Goal: Task Accomplishment & Management: Complete application form

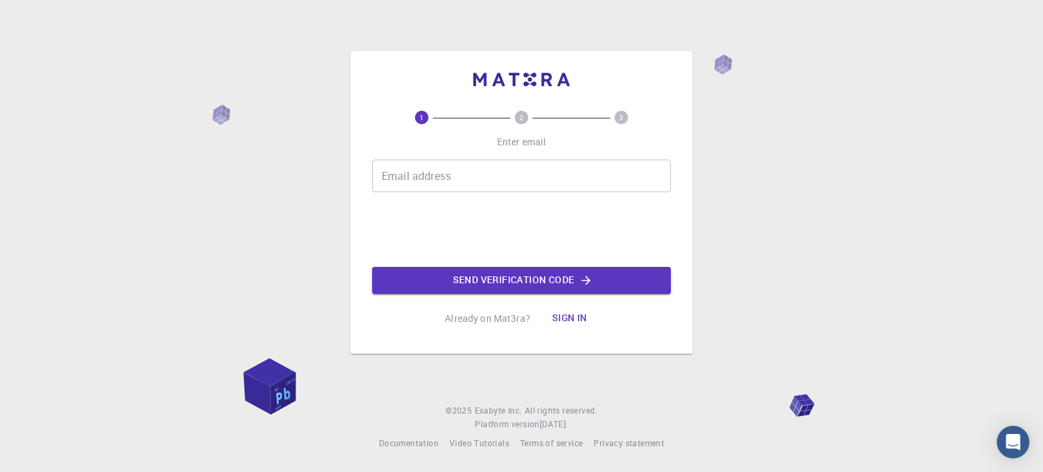
click at [429, 179] on input "Email address" at bounding box center [521, 176] width 299 height 33
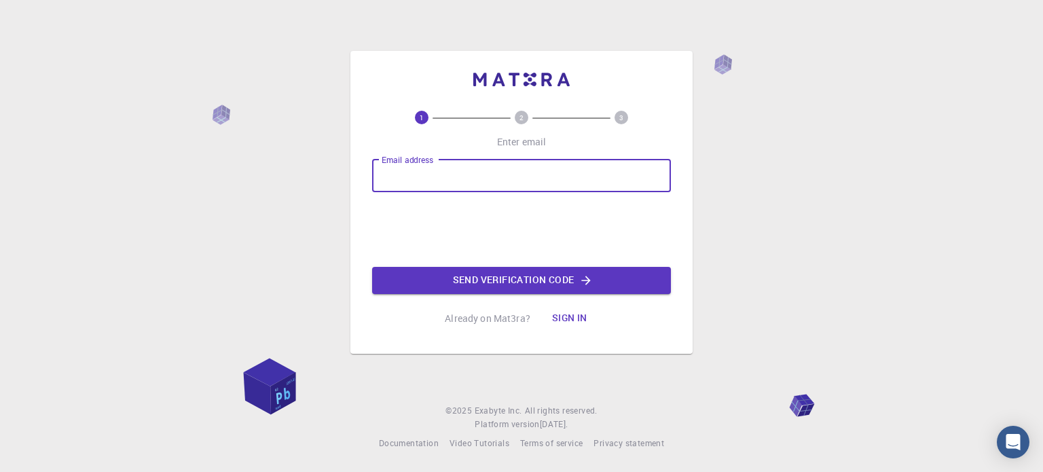
type input "fedir.o.ivashchyshyn@lpnu.ua"
click at [515, 281] on button "Send verification code" at bounding box center [521, 280] width 299 height 27
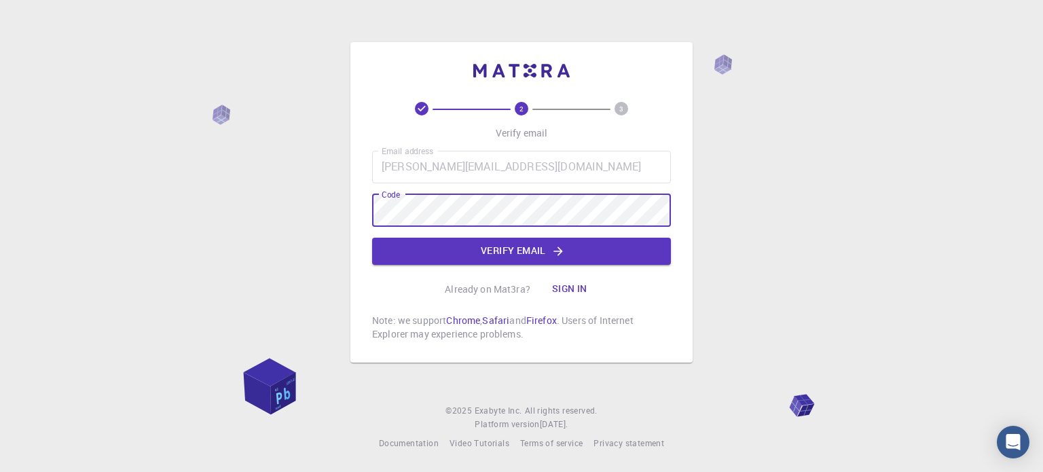
click at [558, 259] on button "Verify email" at bounding box center [521, 251] width 299 height 27
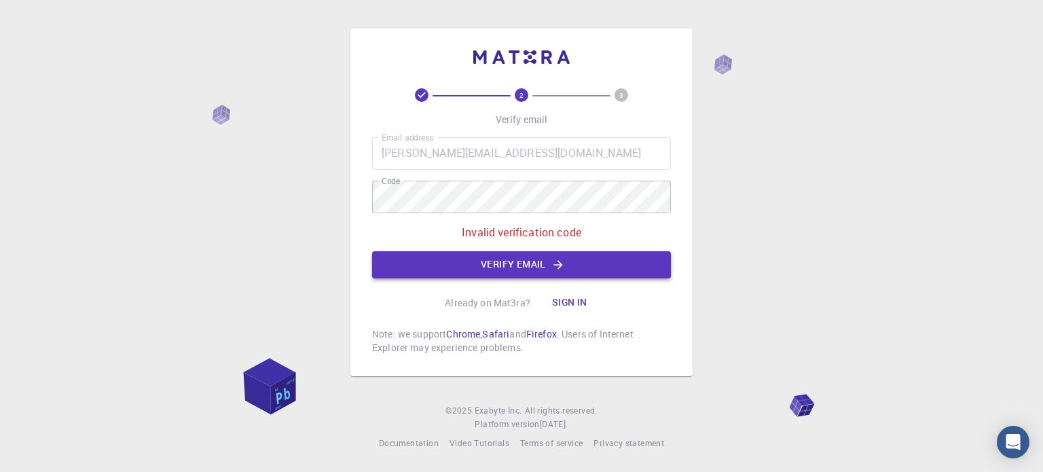
click at [503, 263] on button "Verify email" at bounding box center [521, 264] width 299 height 27
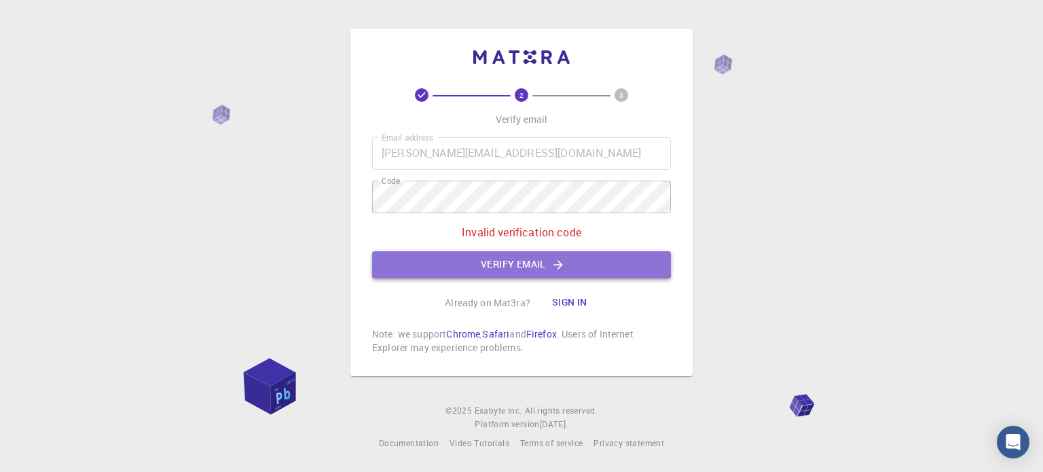
click at [436, 268] on button "Verify email" at bounding box center [521, 264] width 299 height 27
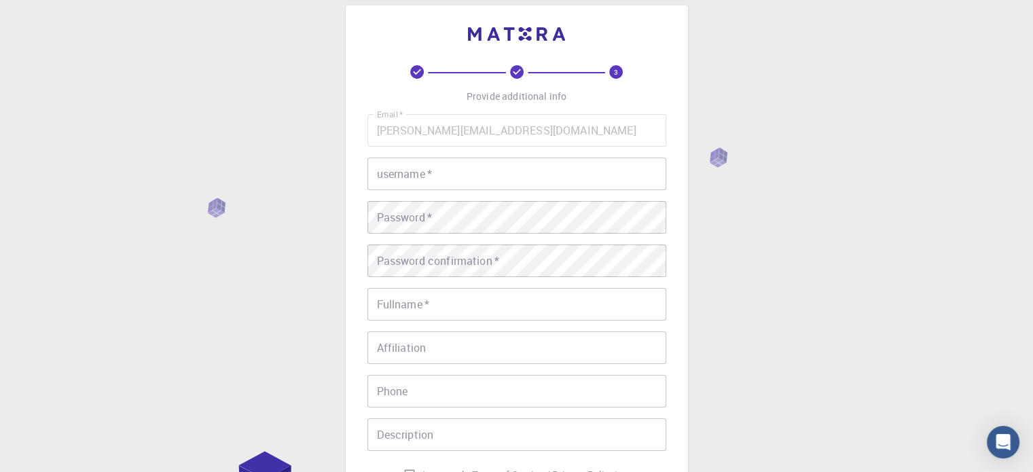
scroll to position [15, 0]
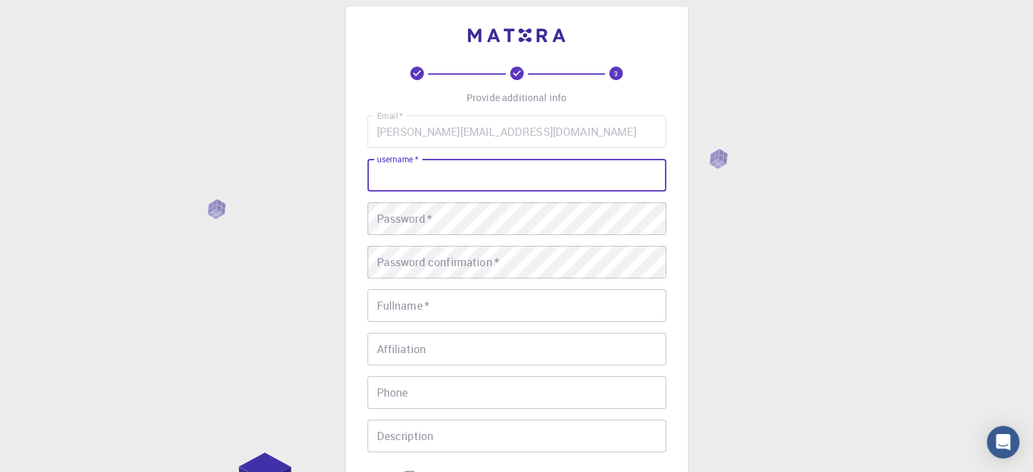
click at [405, 176] on input "username   *" at bounding box center [516, 175] width 299 height 33
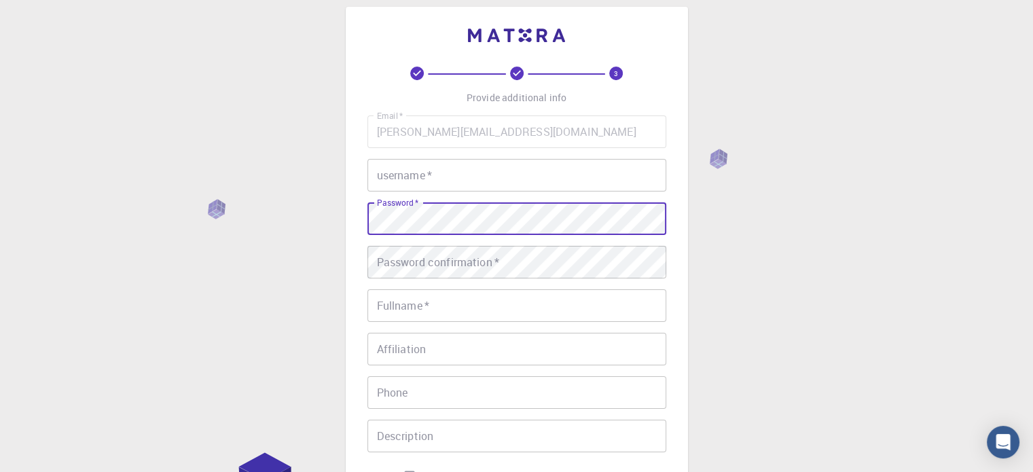
click at [333, 266] on div "3 Provide additional info Email   * fedir.o.ivashchyshyn@lpnu.ua Email   * user…" at bounding box center [516, 330] width 1033 height 691
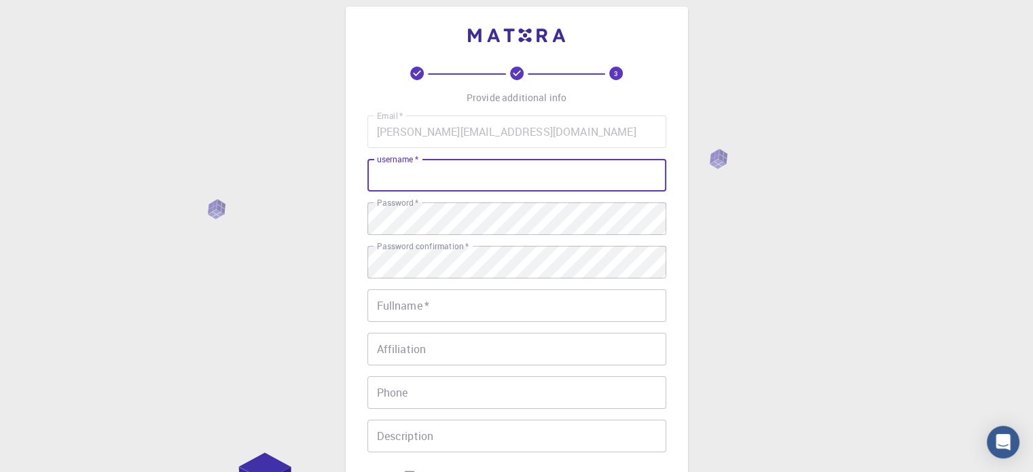
click at [395, 174] on input "username   *" at bounding box center [516, 175] width 299 height 33
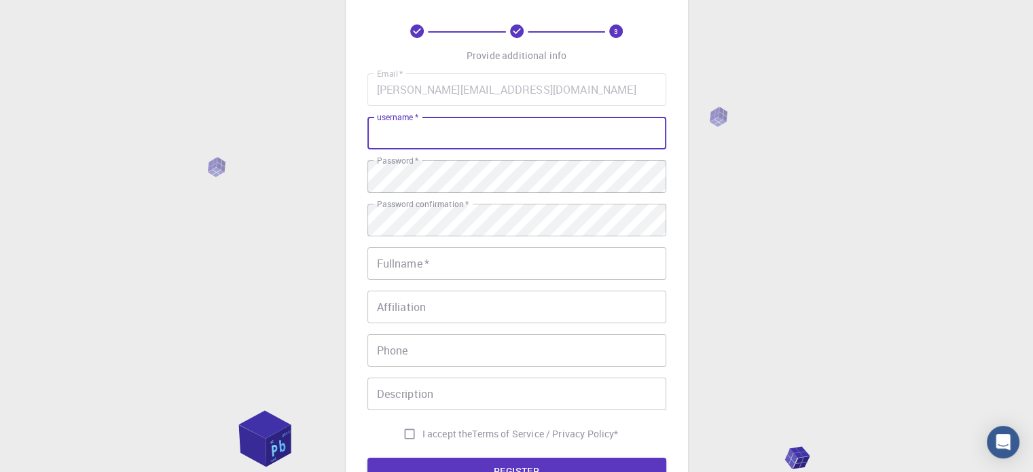
scroll to position [0, 0]
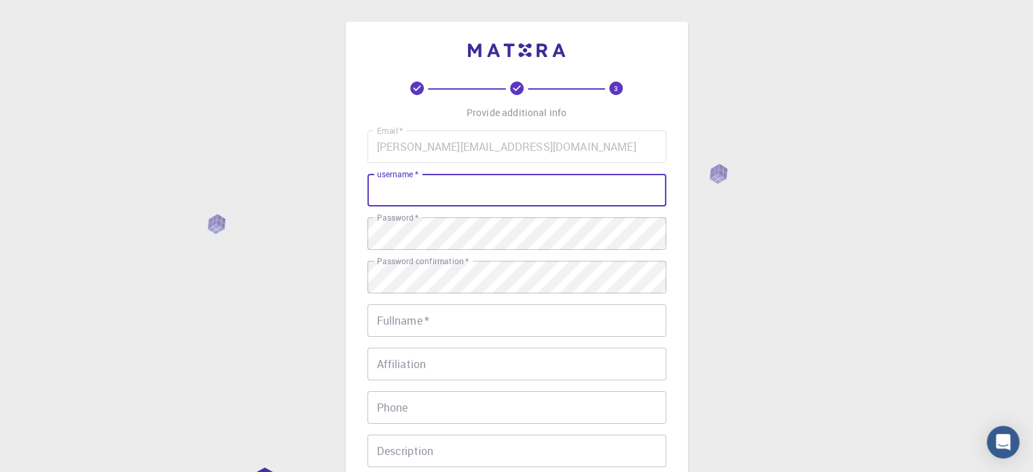
type input "А"
type input "fivash"
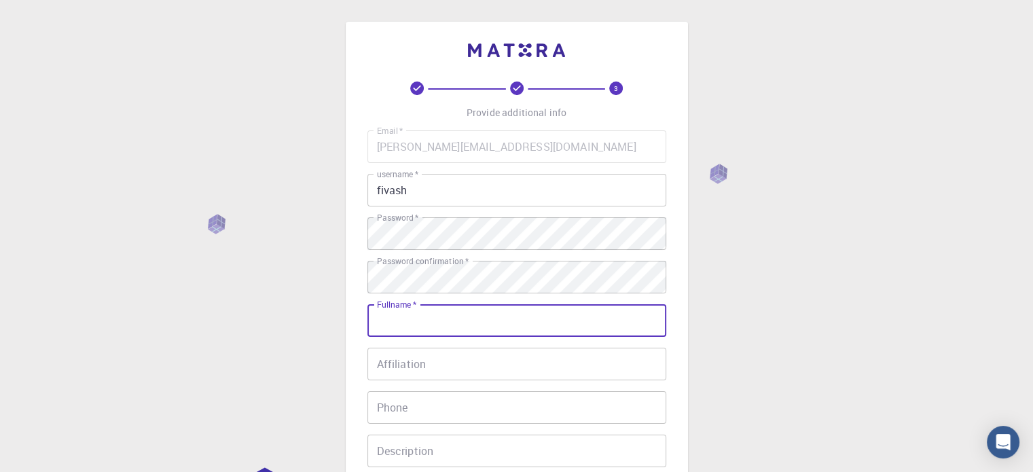
click at [398, 323] on input "Fullname   *" at bounding box center [516, 320] width 299 height 33
type input "Fedir Ivashchyshyn"
type input "0685414837"
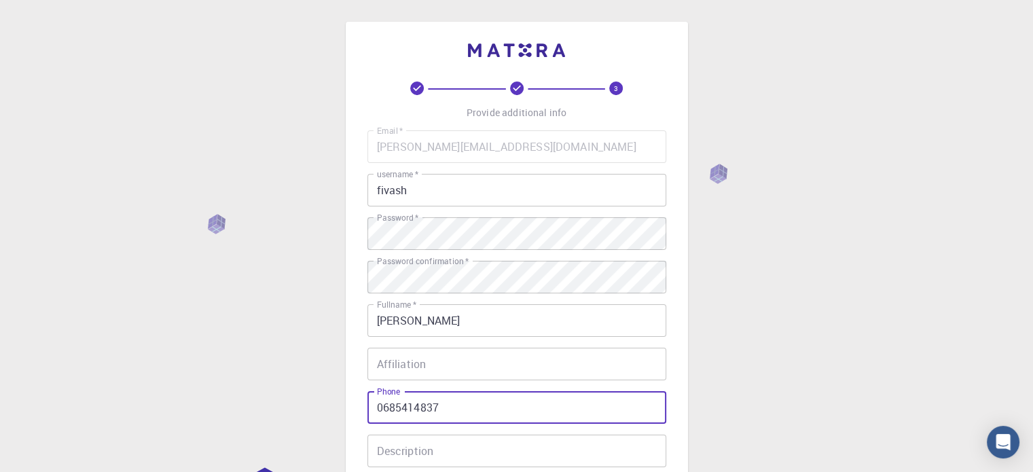
drag, startPoint x: 475, startPoint y: 410, endPoint x: 280, endPoint y: 405, distance: 195.6
click at [280, 405] on div "3 Provide additional info Email   * fedir.o.ivashchyshyn@lpnu.ua Email   * user…" at bounding box center [516, 345] width 1033 height 691
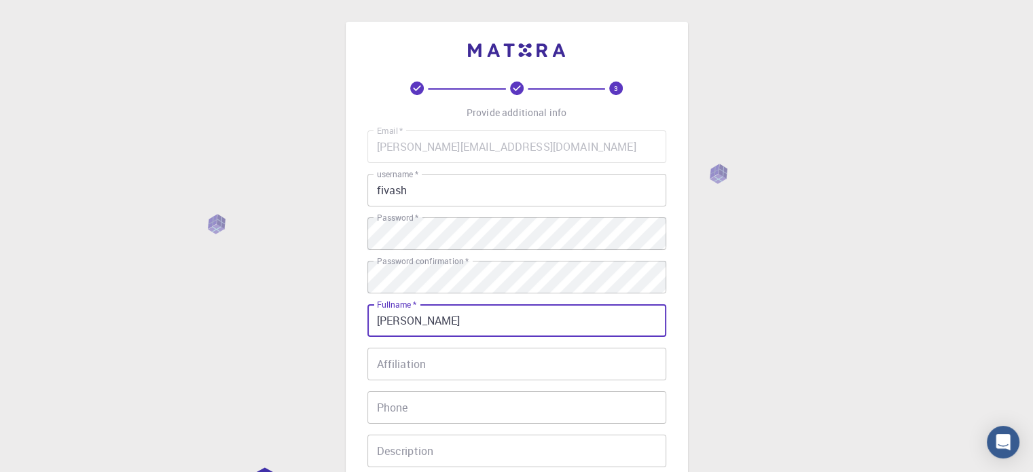
drag, startPoint x: 407, startPoint y: 318, endPoint x: 516, endPoint y: 331, distance: 109.4
click at [515, 331] on input "Fedir Ivashchyshyn" at bounding box center [516, 320] width 299 height 33
type input "[PERSON_NAME]"
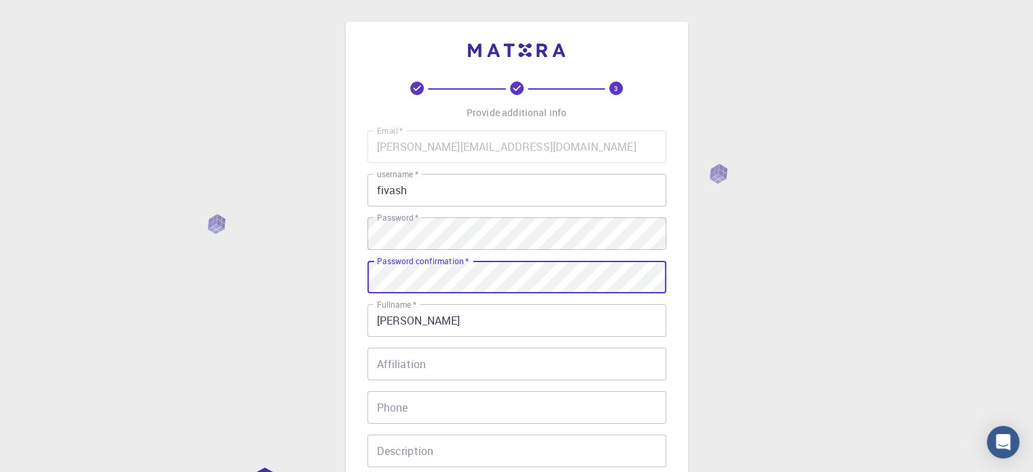
click at [391, 361] on input "Affiliation" at bounding box center [516, 364] width 299 height 33
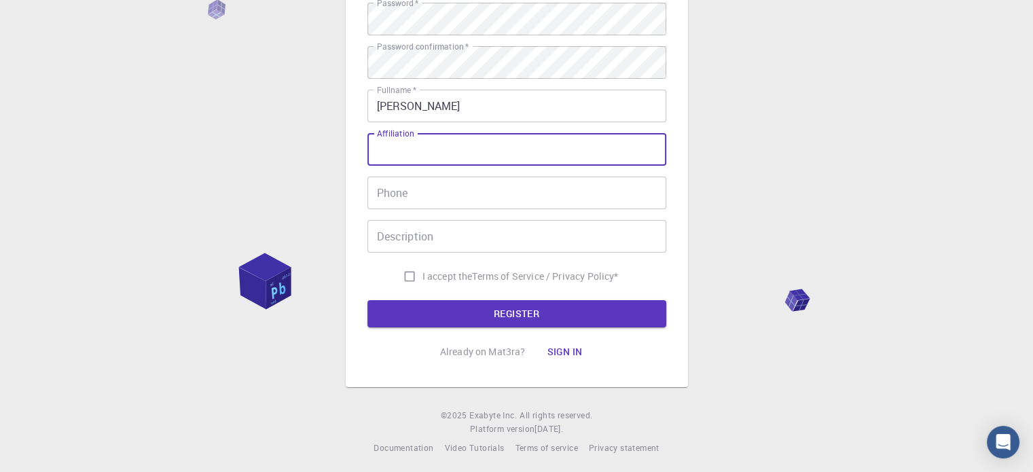
scroll to position [219, 0]
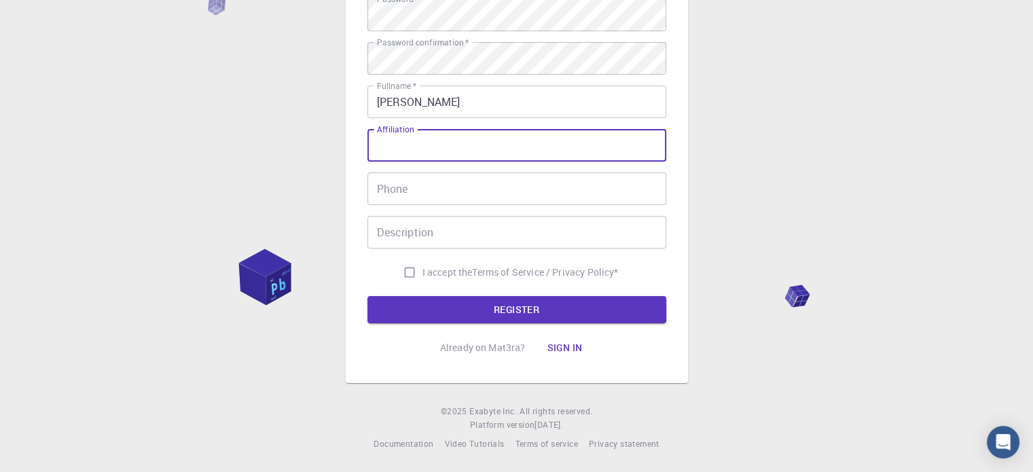
click at [397, 266] on input "I accept the Terms of Service / Privacy Policy *" at bounding box center [410, 272] width 26 height 26
checkbox input "true"
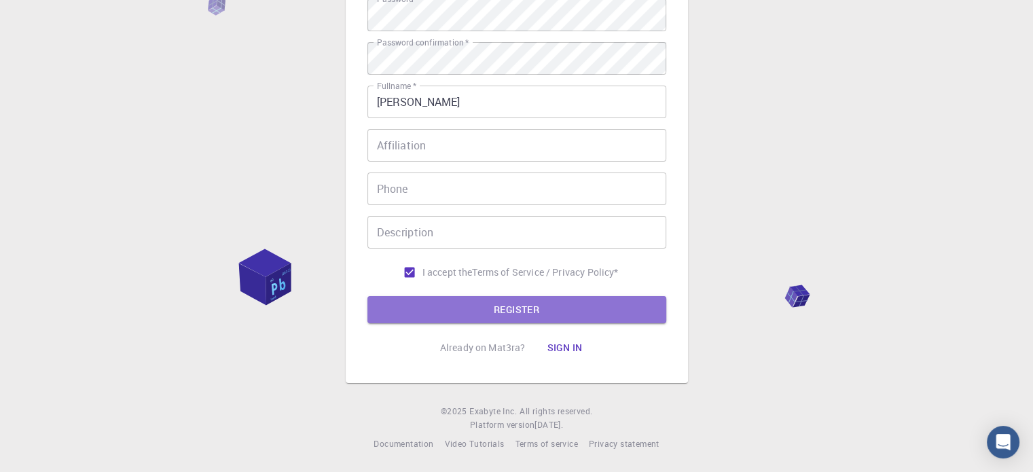
click at [511, 308] on button "REGISTER" at bounding box center [516, 309] width 299 height 27
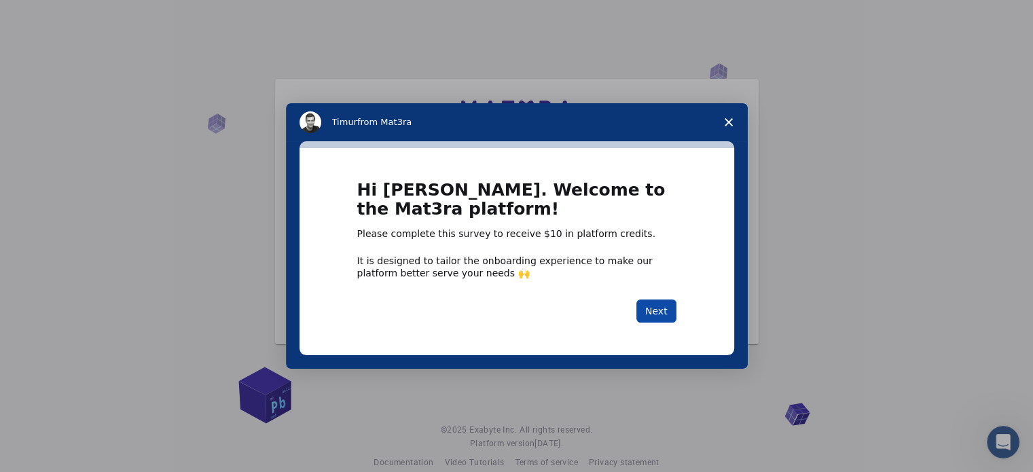
click at [666, 320] on button "Next" at bounding box center [656, 310] width 40 height 23
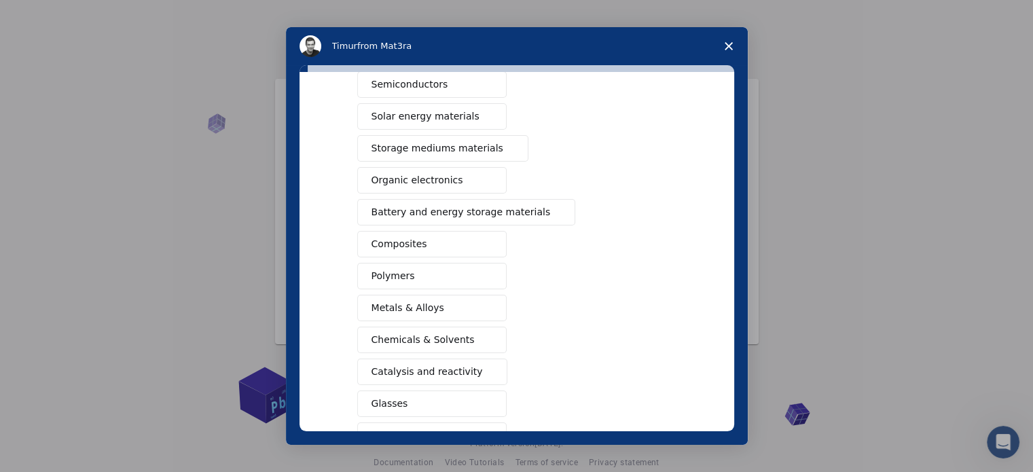
scroll to position [179, 0]
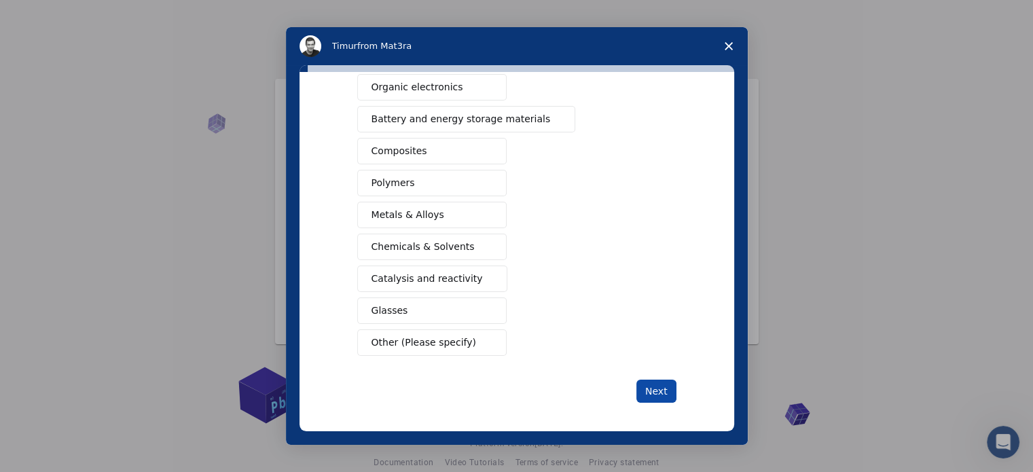
click at [659, 389] on button "Next" at bounding box center [656, 391] width 40 height 23
click at [660, 393] on button "Next" at bounding box center [656, 391] width 40 height 23
click at [655, 389] on button "Next" at bounding box center [656, 391] width 40 height 23
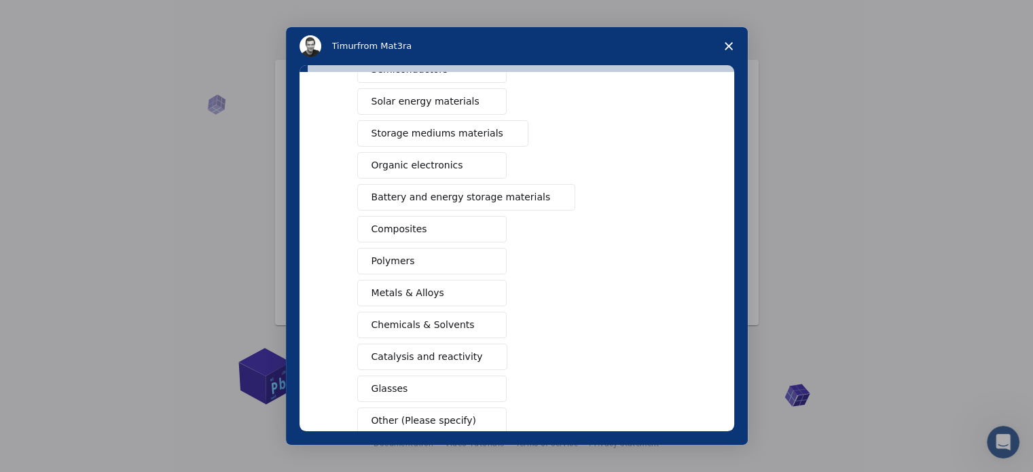
scroll to position [0, 0]
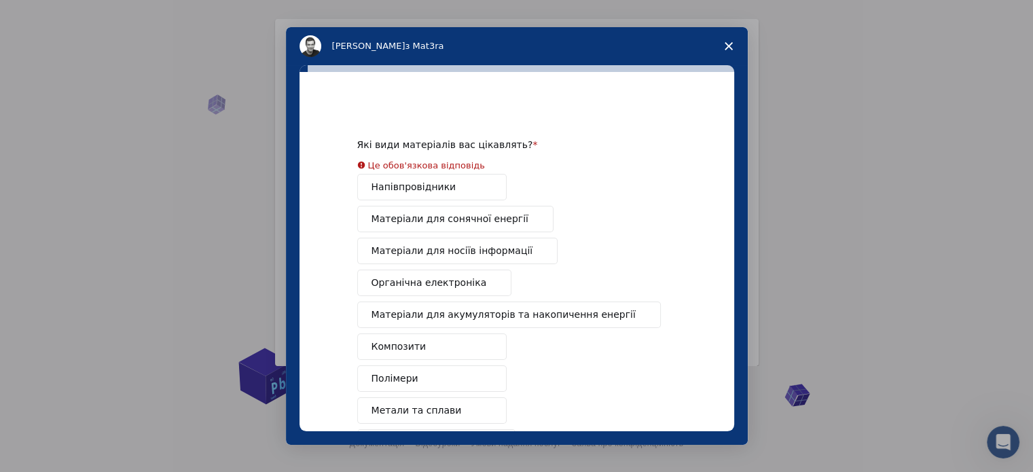
click at [405, 181] on button "Напівпровідники" at bounding box center [431, 187] width 149 height 26
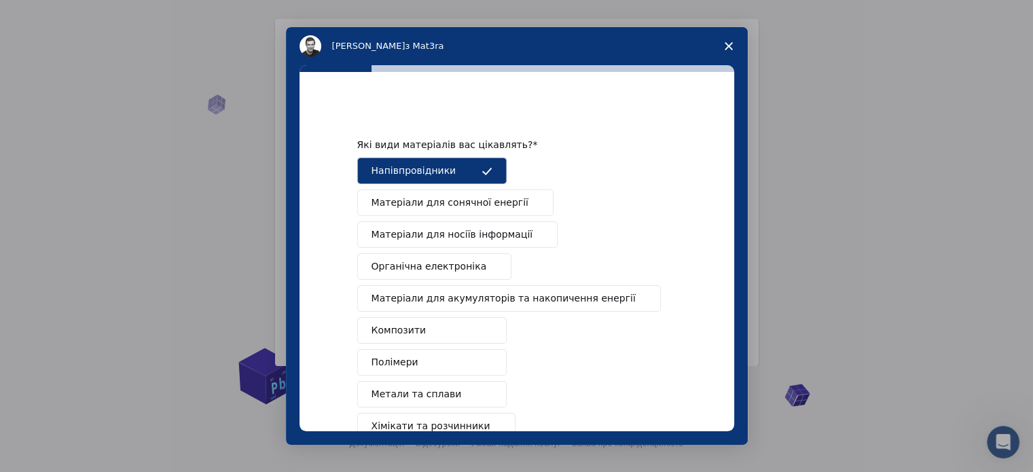
click at [416, 211] on button "Матеріали для сонячної енергії" at bounding box center [455, 202] width 196 height 26
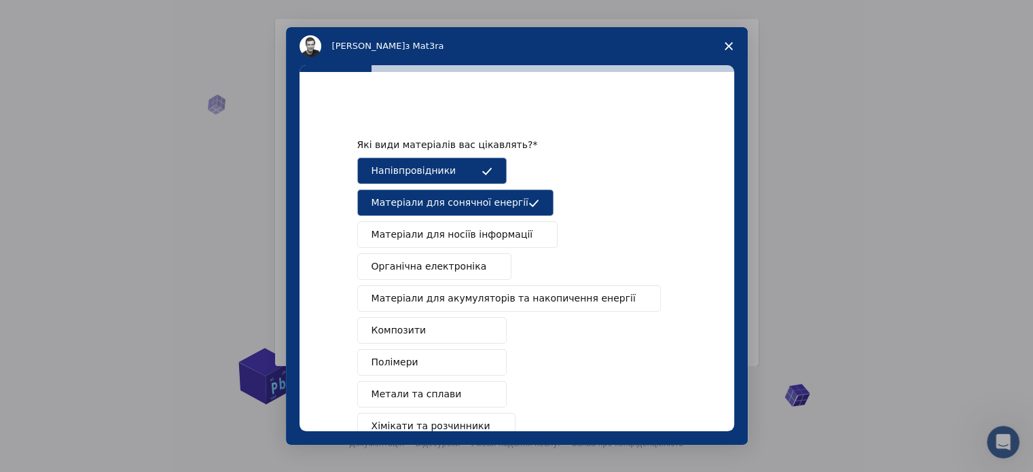
click at [426, 268] on font "Органічна електроніка" at bounding box center [428, 266] width 115 height 11
click at [479, 305] on button "Матеріали для акумуляторів та накопичення енергії" at bounding box center [509, 298] width 304 height 26
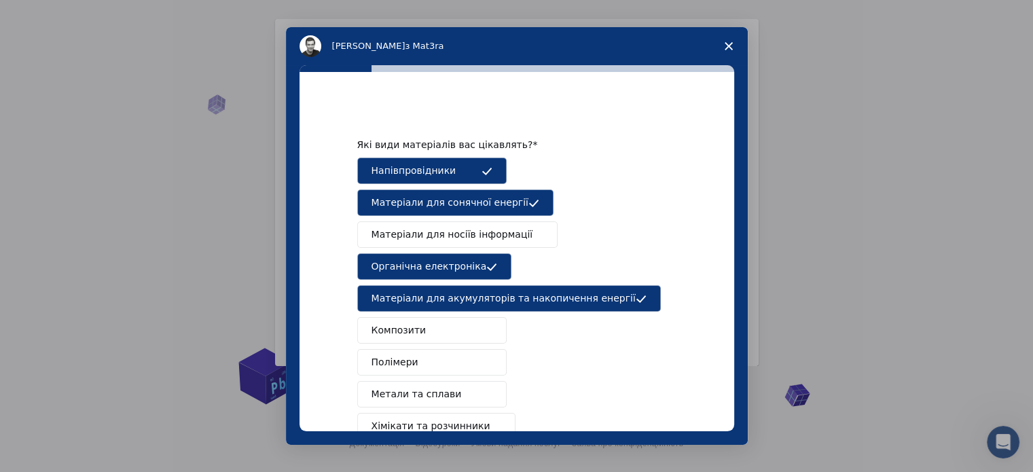
click at [465, 335] on button "Композити" at bounding box center [431, 330] width 149 height 26
click at [466, 361] on button "Полімери" at bounding box center [431, 362] width 149 height 26
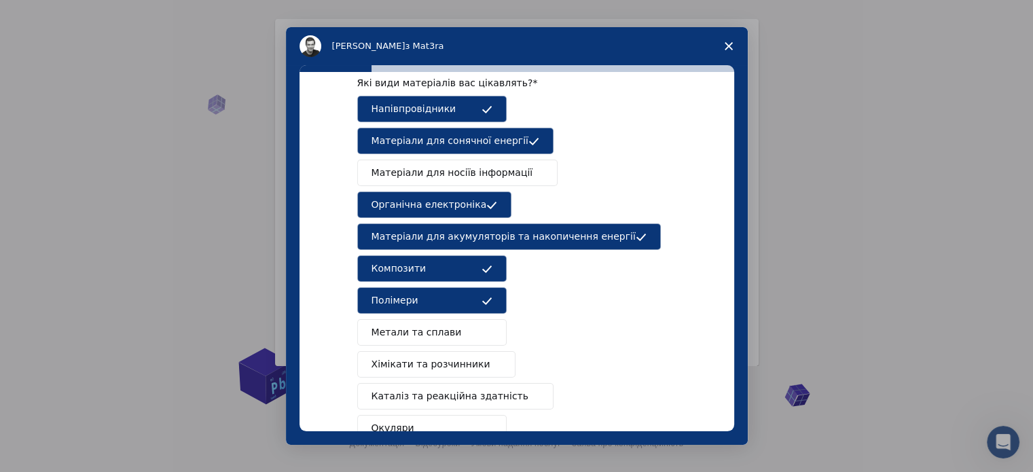
scroll to position [136, 0]
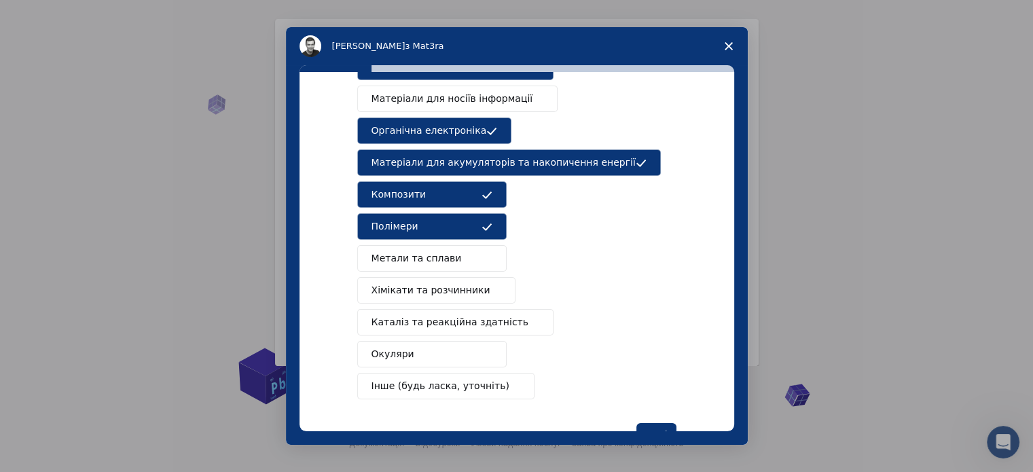
click at [456, 257] on button "Метали та сплави" at bounding box center [431, 258] width 149 height 26
click at [456, 260] on button "Метали та сплави" at bounding box center [431, 258] width 149 height 26
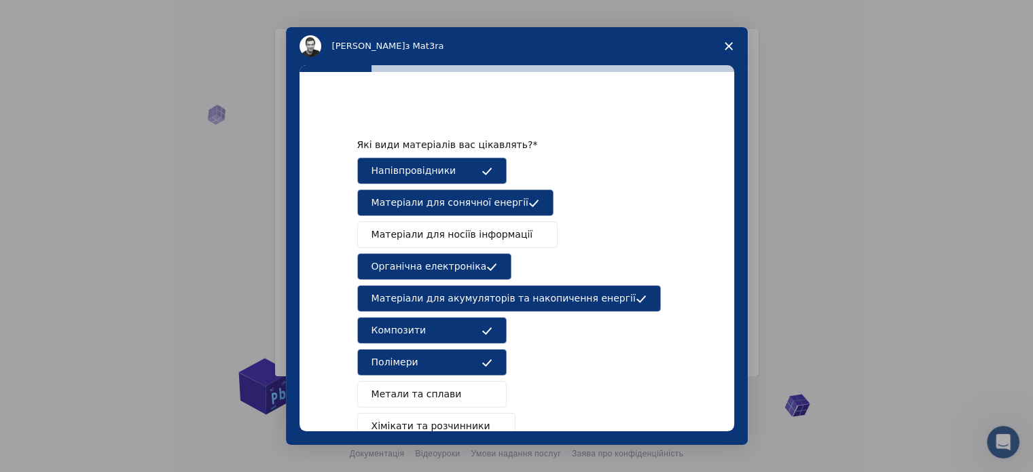
scroll to position [0, 0]
drag, startPoint x: 473, startPoint y: 233, endPoint x: 476, endPoint y: 244, distance: 11.2
click at [473, 234] on font "Матеріали для носіїв інформації" at bounding box center [452, 234] width 162 height 11
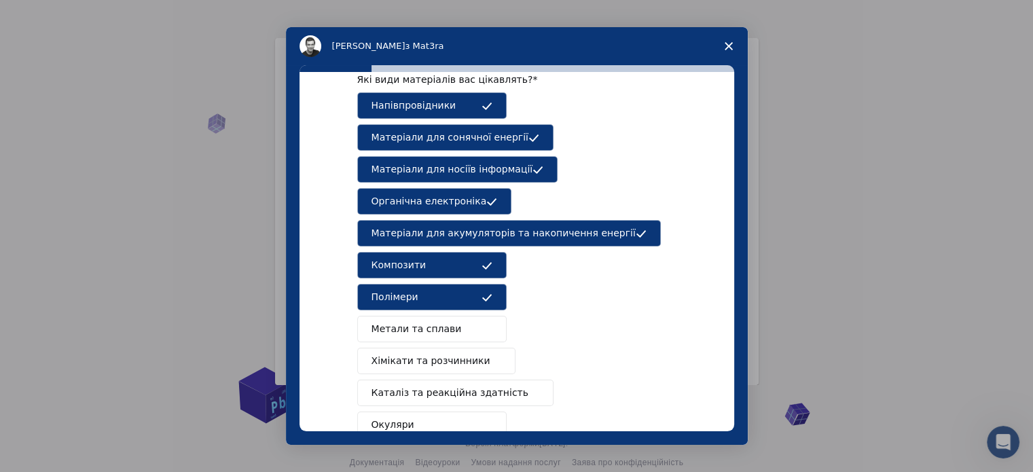
scroll to position [179, 0]
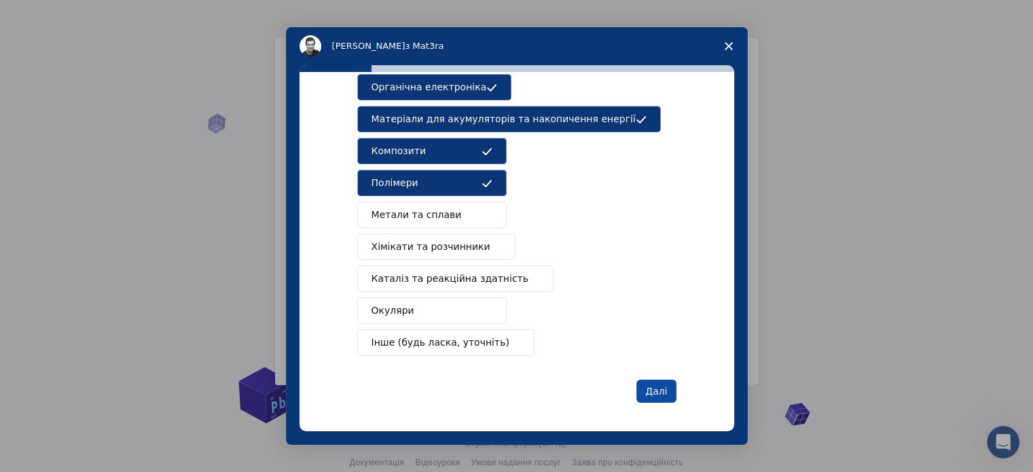
click at [650, 388] on font "Далі" at bounding box center [656, 391] width 22 height 11
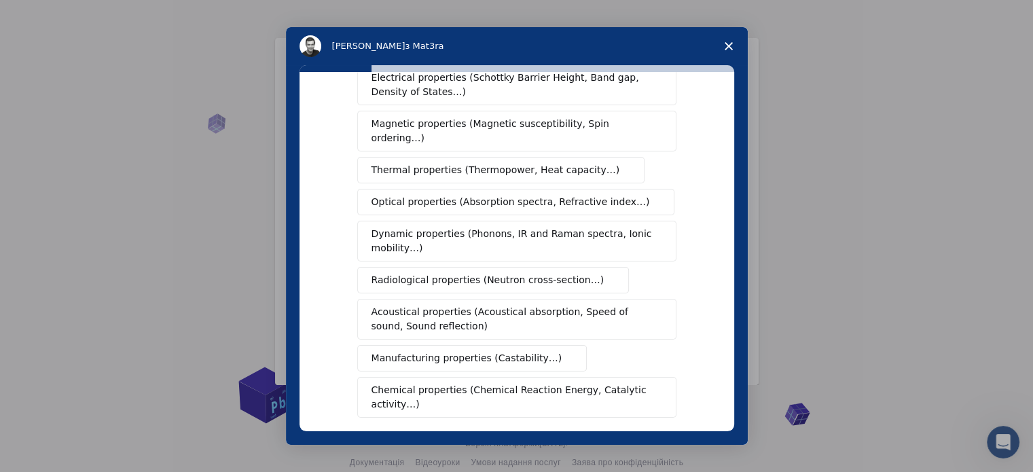
scroll to position [0, 0]
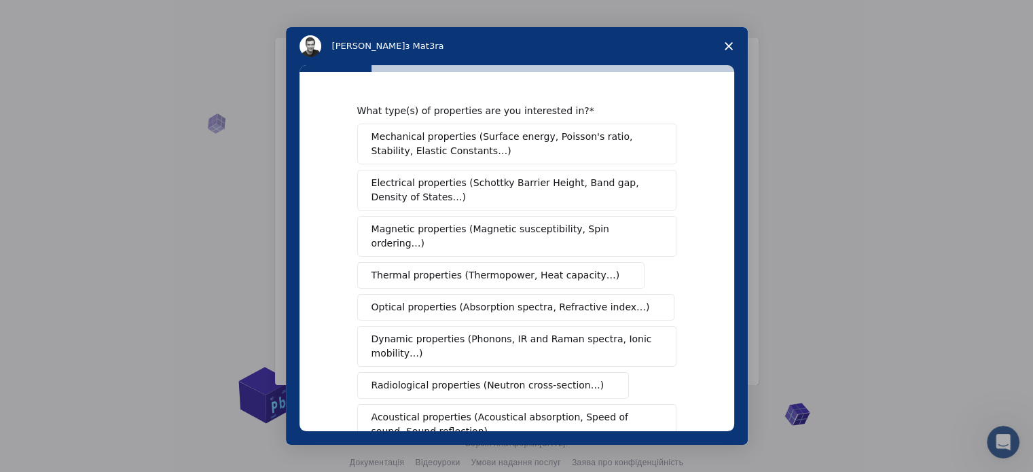
click at [431, 185] on span "Electrical properties (Schottky Barrier Height, Band gap, Density of States…)" at bounding box center [512, 190] width 283 height 29
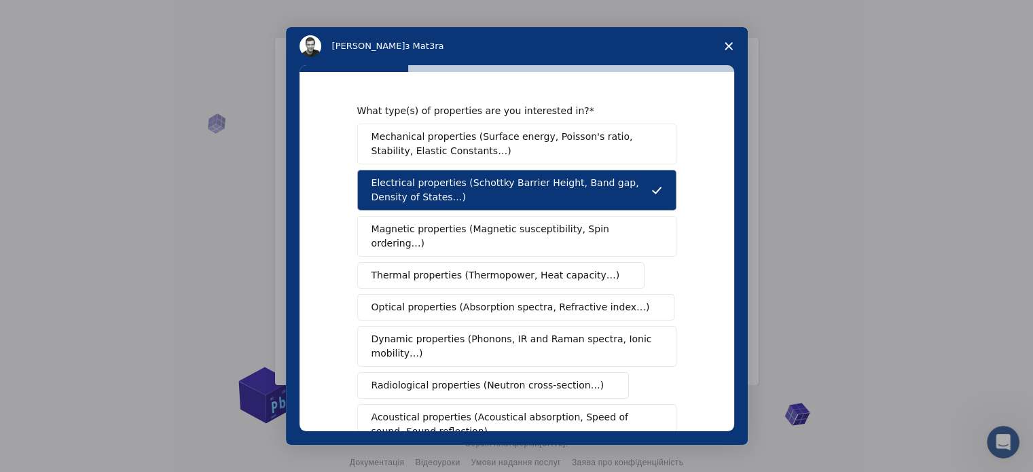
click at [406, 230] on span "Magnetic properties (Magnetic susceptibility, Spin ordering…)" at bounding box center [511, 236] width 280 height 29
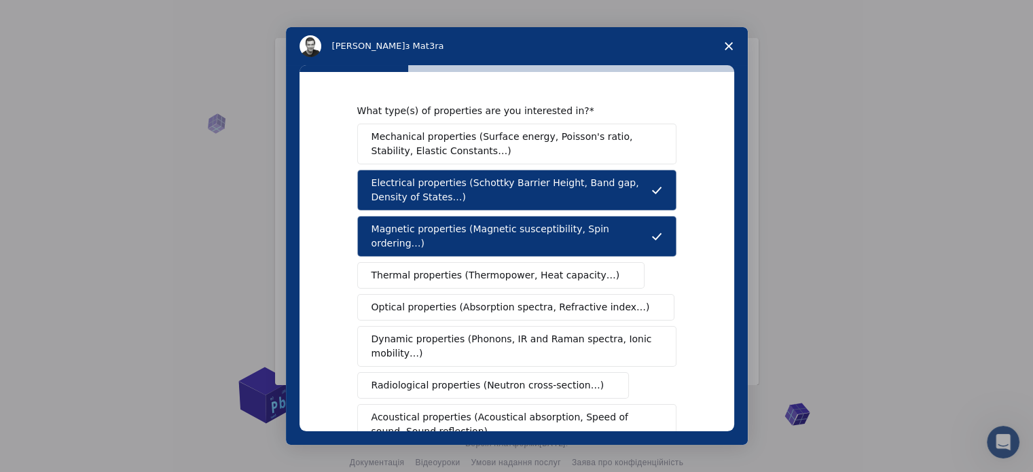
click at [429, 268] on span "Thermal properties (Thermopower, Heat capacity…)" at bounding box center [495, 275] width 249 height 14
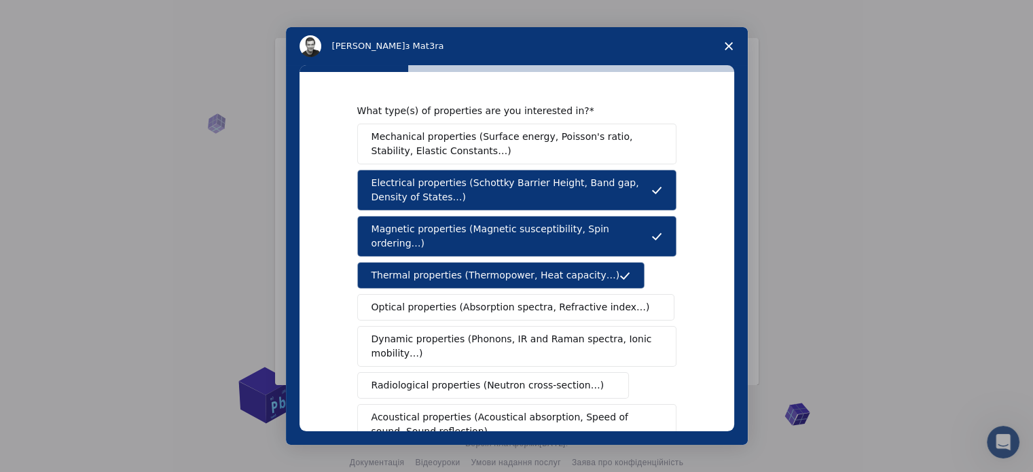
drag, startPoint x: 443, startPoint y: 295, endPoint x: 443, endPoint y: 308, distance: 12.2
click at [442, 300] on span "Optical properties (Absorption spectra, Refractive index…)" at bounding box center [510, 307] width 278 height 14
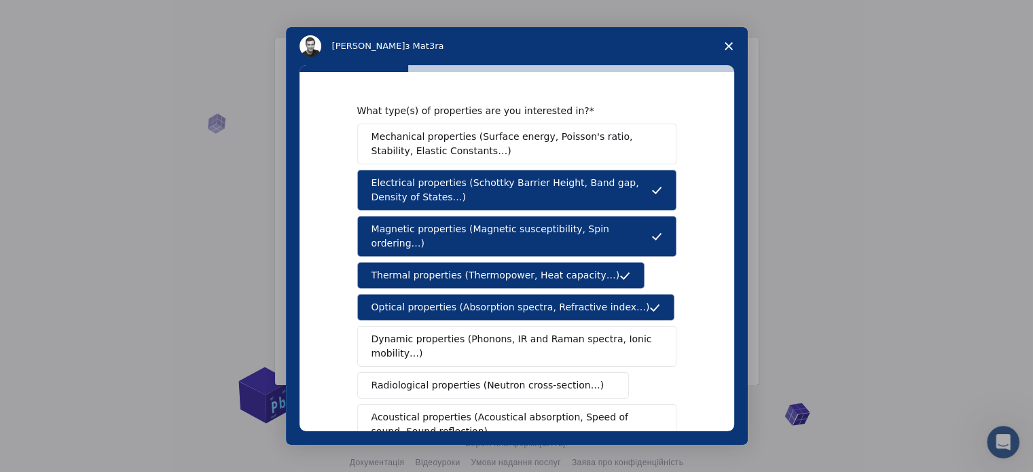
click at [461, 336] on span "Dynamic properties (Phonons, IR and Raman spectra, Ionic mobility…)" at bounding box center [512, 346] width 282 height 29
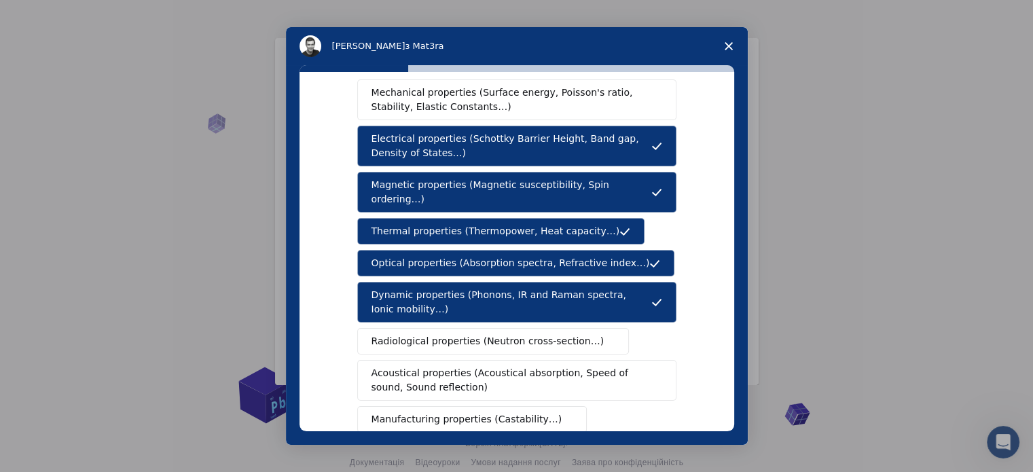
scroll to position [136, 0]
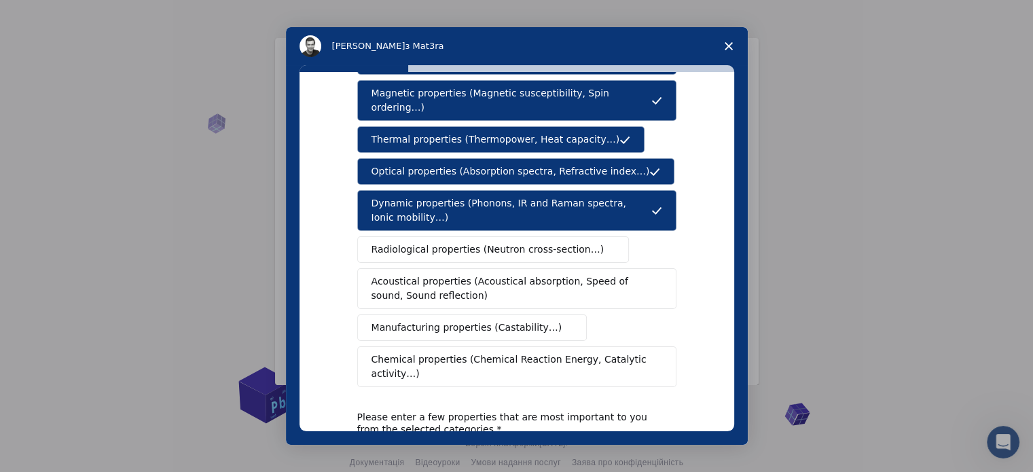
click at [454, 352] on span "Chemical properties (Chemical Reaction Energy, Catalytic activity…)" at bounding box center [511, 366] width 281 height 29
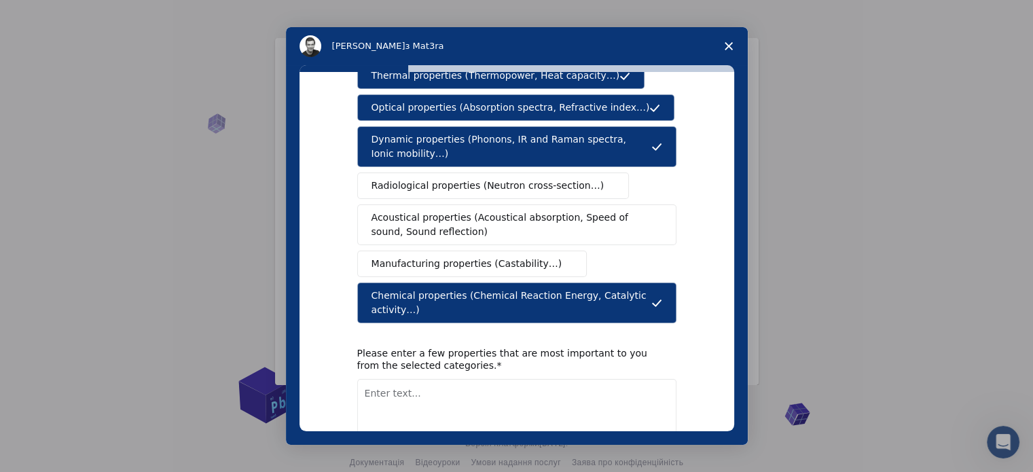
scroll to position [250, 0]
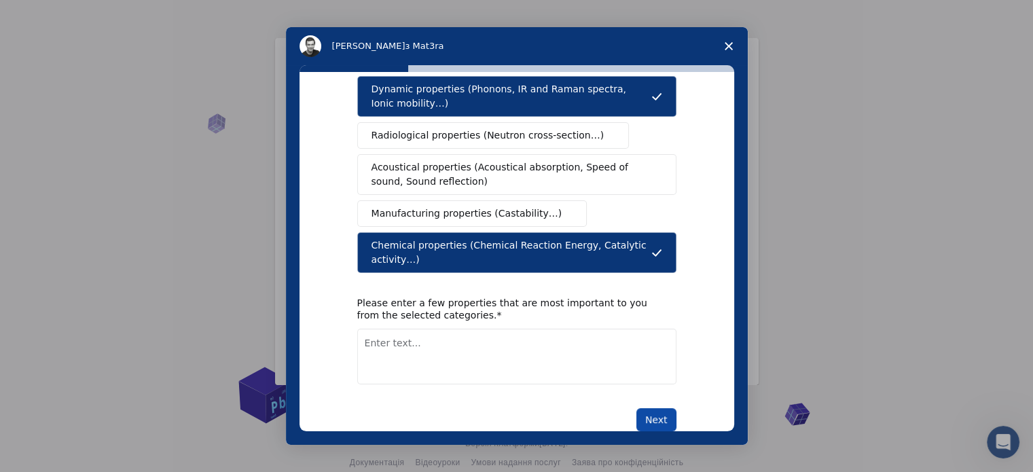
click at [649, 408] on button "Next" at bounding box center [656, 419] width 40 height 23
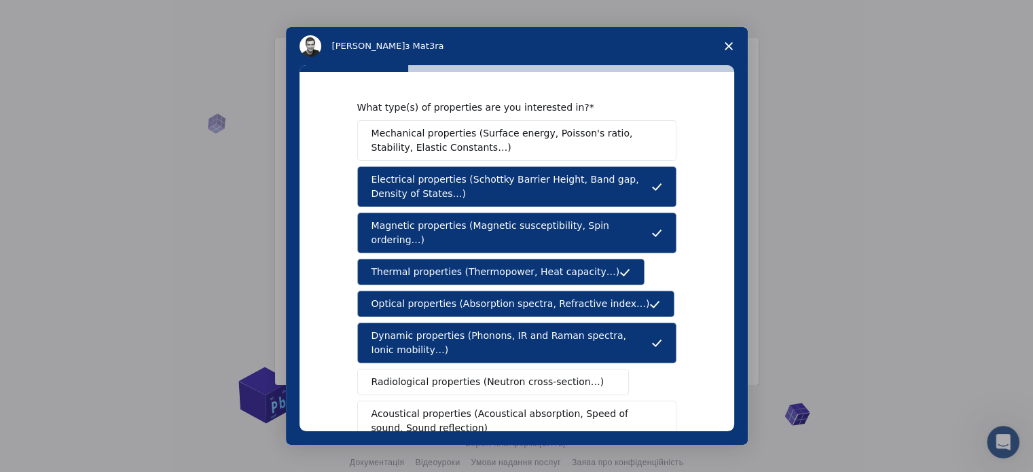
scroll to position [0, 0]
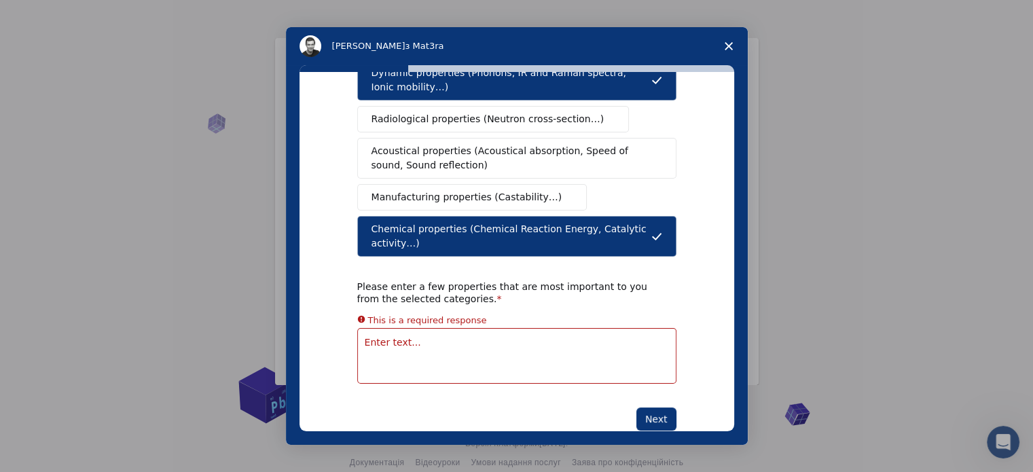
click at [418, 328] on textarea "Enter text..." at bounding box center [516, 356] width 319 height 56
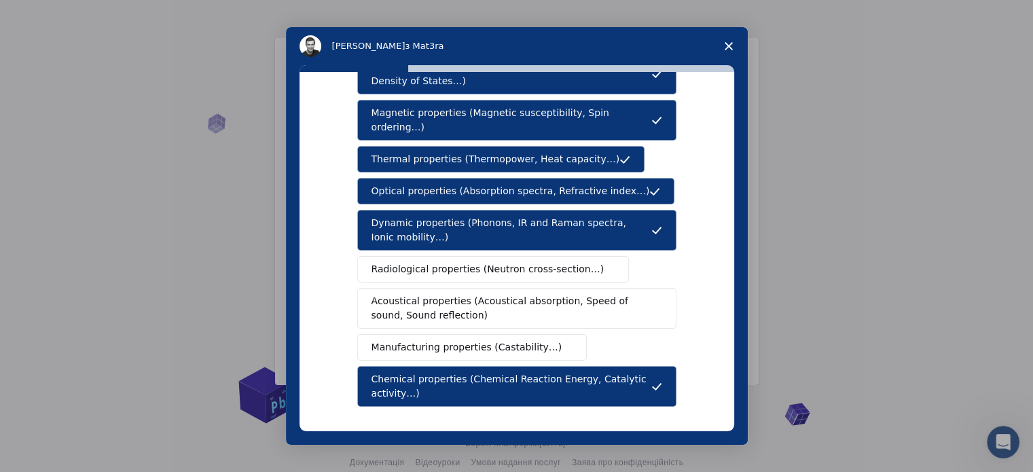
scroll to position [250, 0]
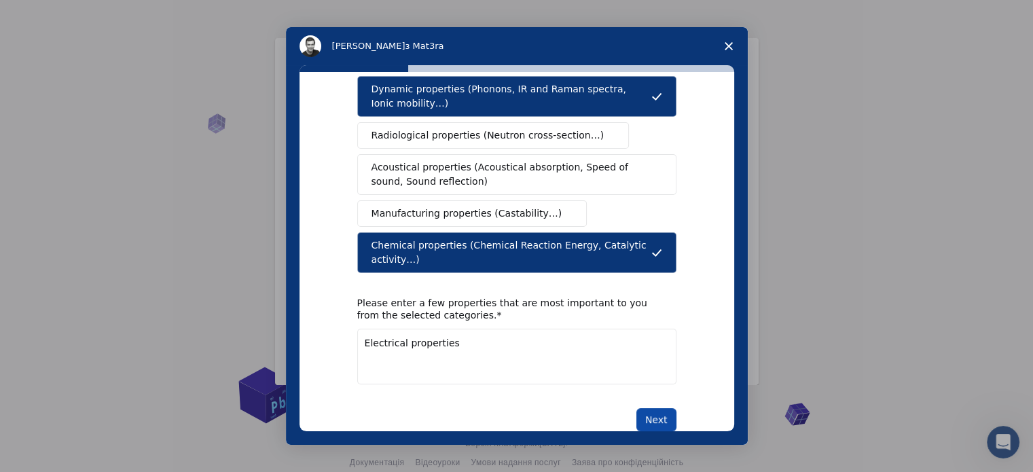
type textarea "Electrical properties"
click at [655, 408] on button "Next" at bounding box center [656, 419] width 40 height 23
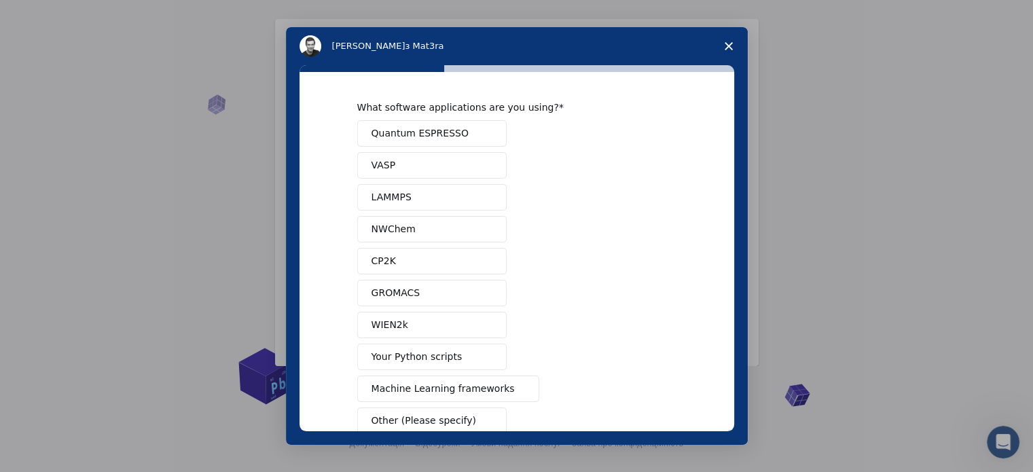
scroll to position [0, 0]
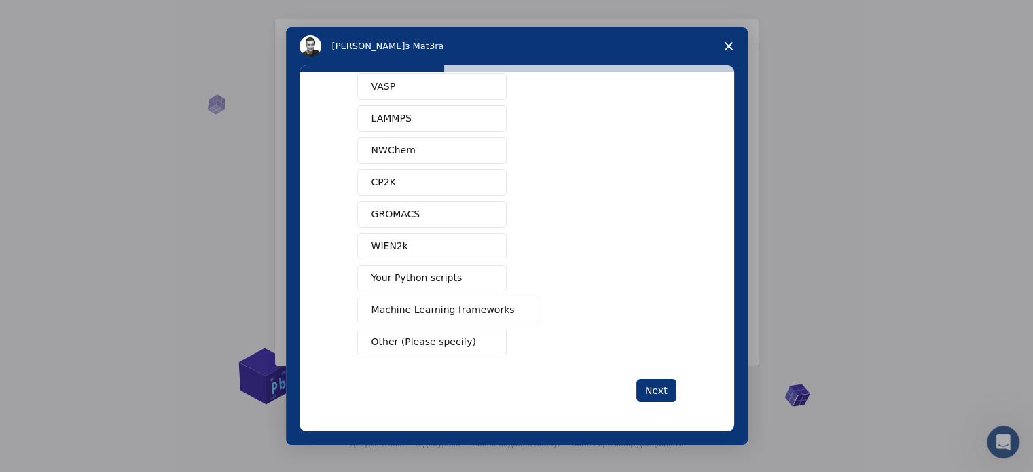
click at [653, 390] on button "Next" at bounding box center [656, 390] width 40 height 23
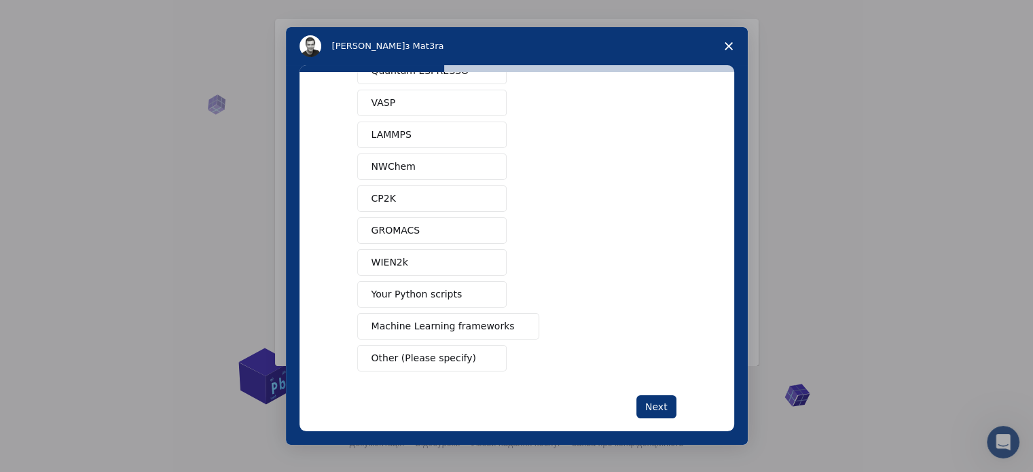
scroll to position [33, 0]
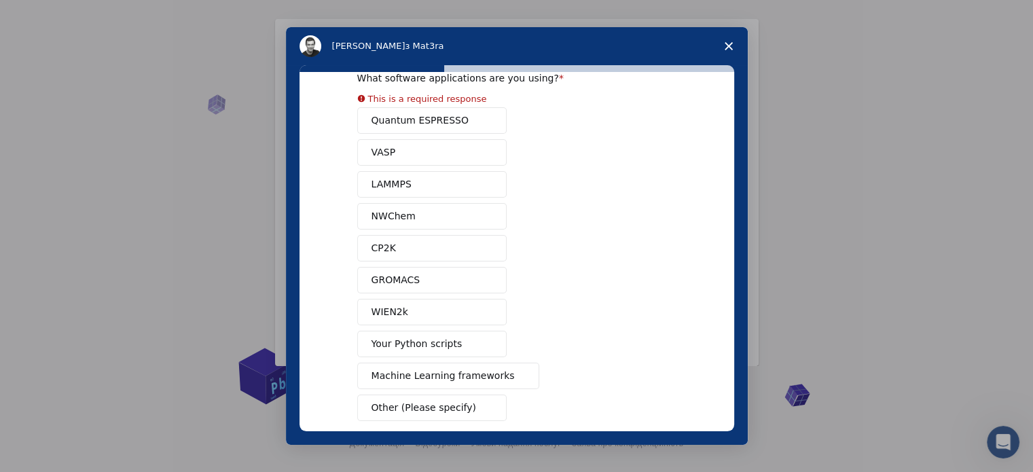
click at [383, 114] on button "Quantum ESPRESSO" at bounding box center [431, 120] width 149 height 26
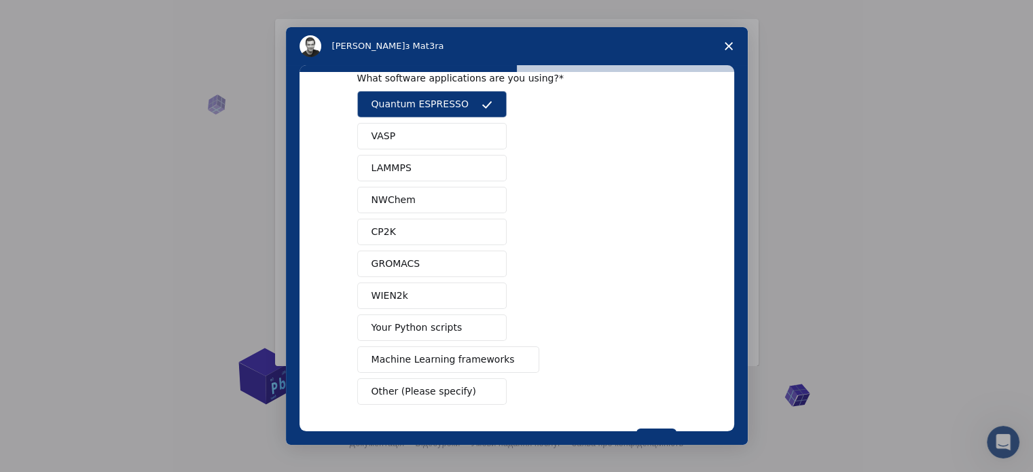
click at [383, 132] on span "VASP" at bounding box center [383, 136] width 24 height 14
click at [397, 168] on span "LAMMPS" at bounding box center [391, 168] width 40 height 14
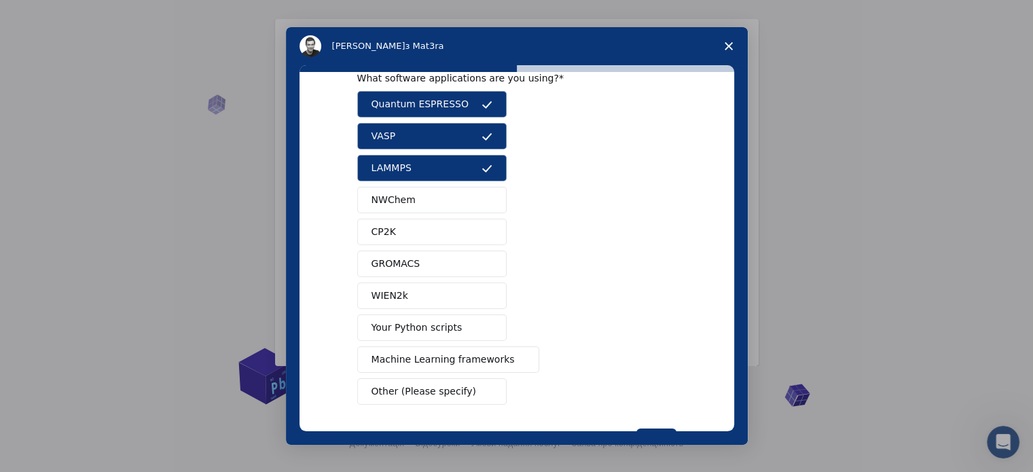
click at [412, 199] on button "NWChem" at bounding box center [431, 200] width 149 height 26
drag, startPoint x: 419, startPoint y: 230, endPoint x: 421, endPoint y: 243, distance: 13.7
click at [419, 230] on button "CP2K" at bounding box center [431, 232] width 149 height 26
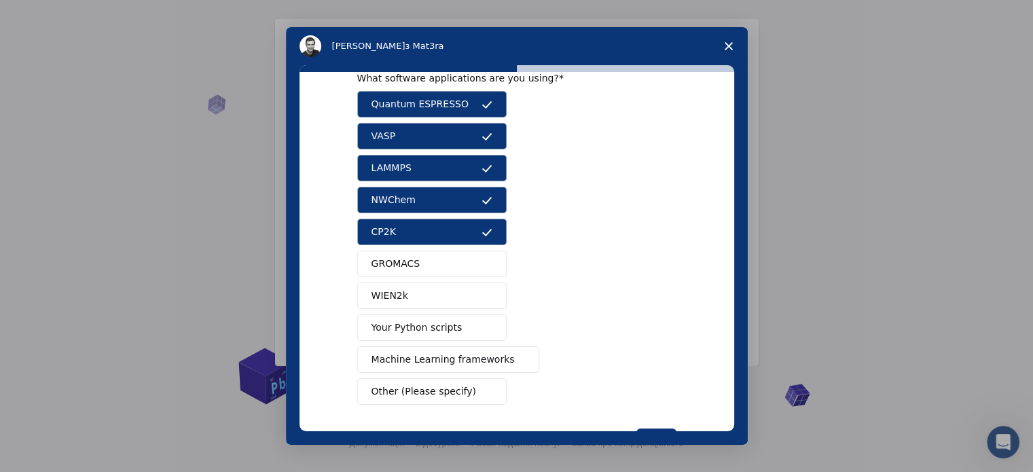
click at [421, 257] on button "GROMACS" at bounding box center [431, 264] width 149 height 26
click at [423, 283] on button "WIEN2k" at bounding box center [431, 296] width 149 height 26
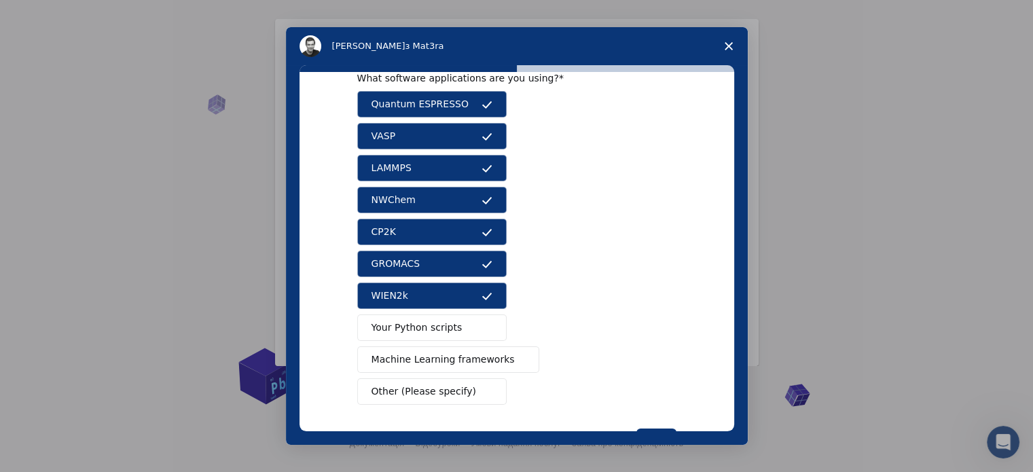
click at [424, 316] on button "Your Python scripts" at bounding box center [431, 327] width 149 height 26
drag, startPoint x: 432, startPoint y: 352, endPoint x: 437, endPoint y: 363, distance: 12.5
click at [432, 352] on span "Machine Learning frameworks" at bounding box center [442, 359] width 143 height 14
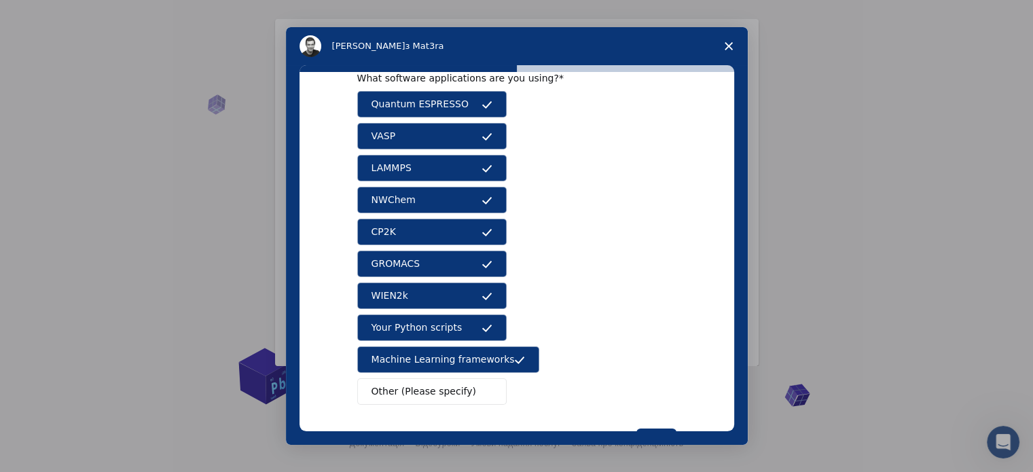
drag, startPoint x: 437, startPoint y: 383, endPoint x: 443, endPoint y: 396, distance: 14.3
click at [437, 384] on span "Other (Please specify)" at bounding box center [423, 391] width 105 height 14
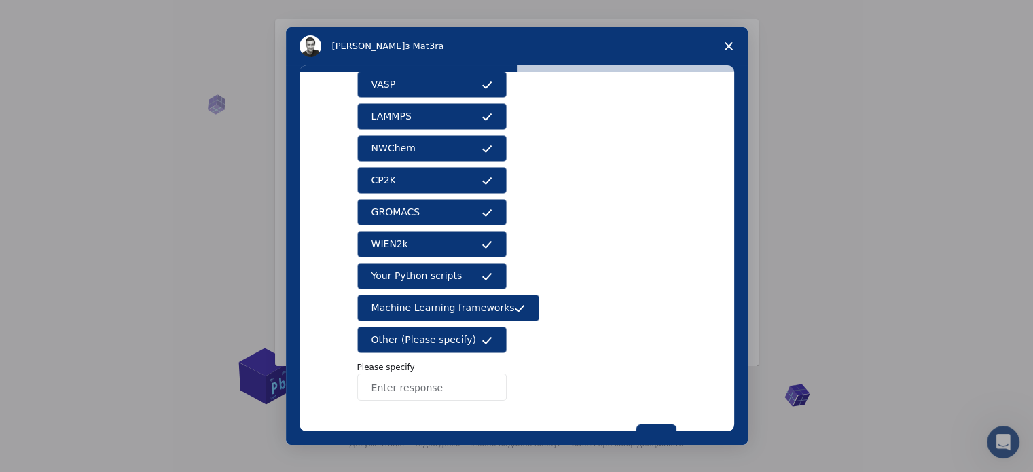
scroll to position [130, 0]
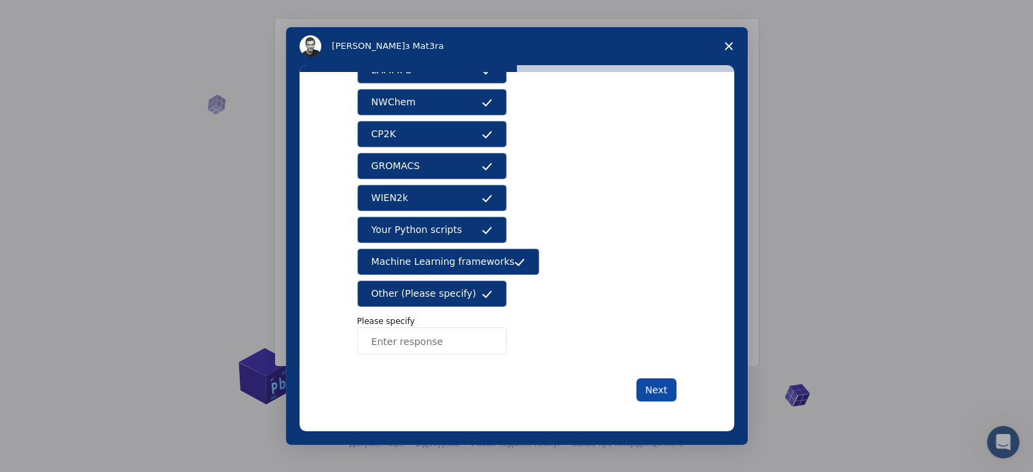
click at [647, 393] on button "Next" at bounding box center [656, 389] width 40 height 23
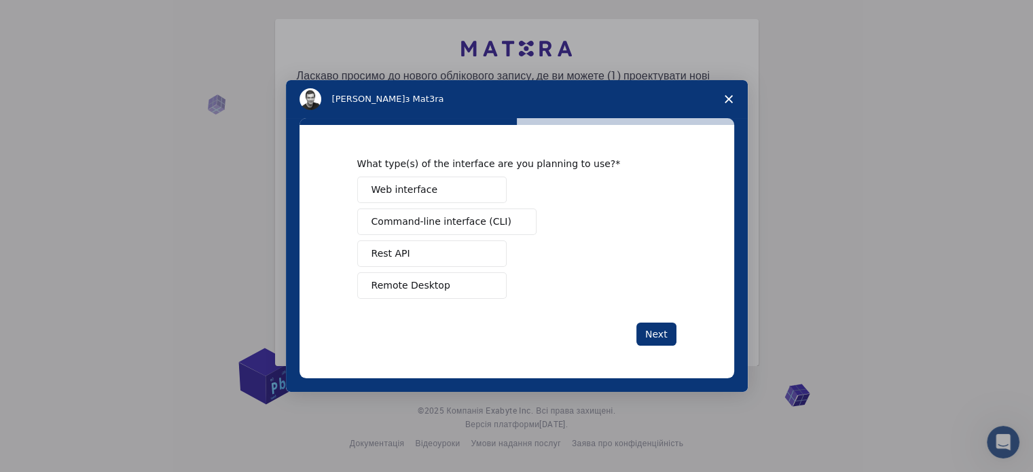
click at [417, 185] on span "Web interface" at bounding box center [404, 190] width 66 height 14
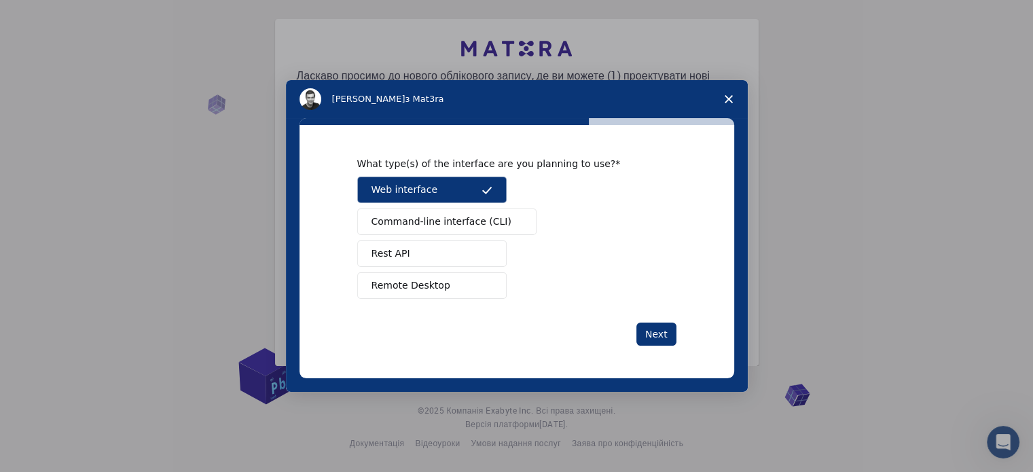
click at [413, 289] on span "Remote Desktop" at bounding box center [410, 285] width 79 height 14
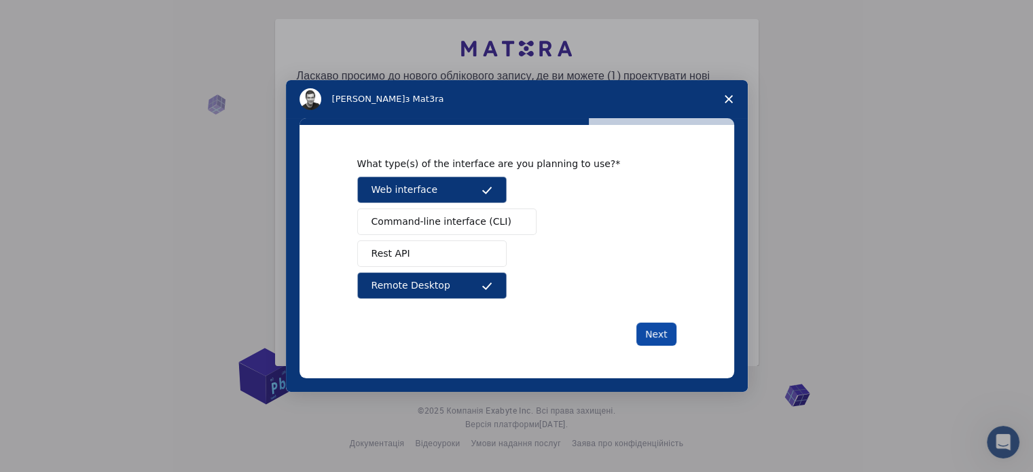
click at [653, 331] on button "Next" at bounding box center [656, 334] width 40 height 23
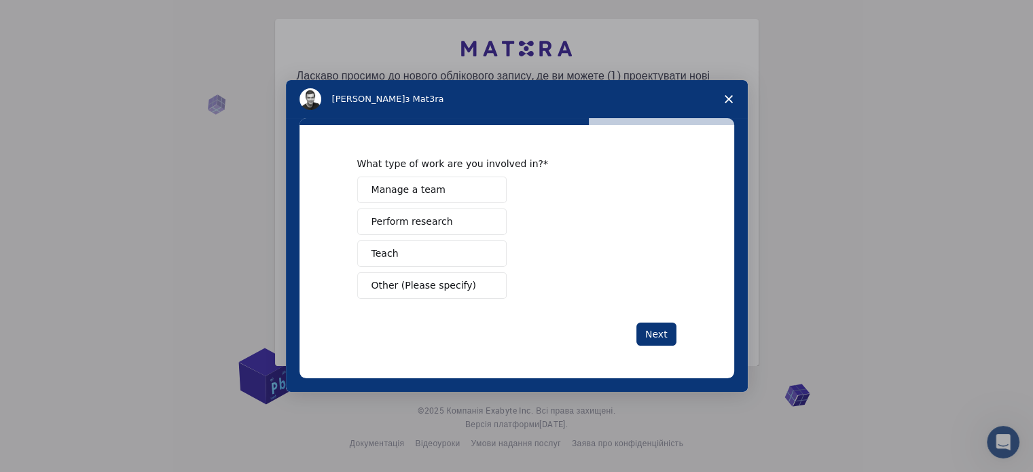
click at [431, 230] on button "Perform research" at bounding box center [431, 221] width 149 height 26
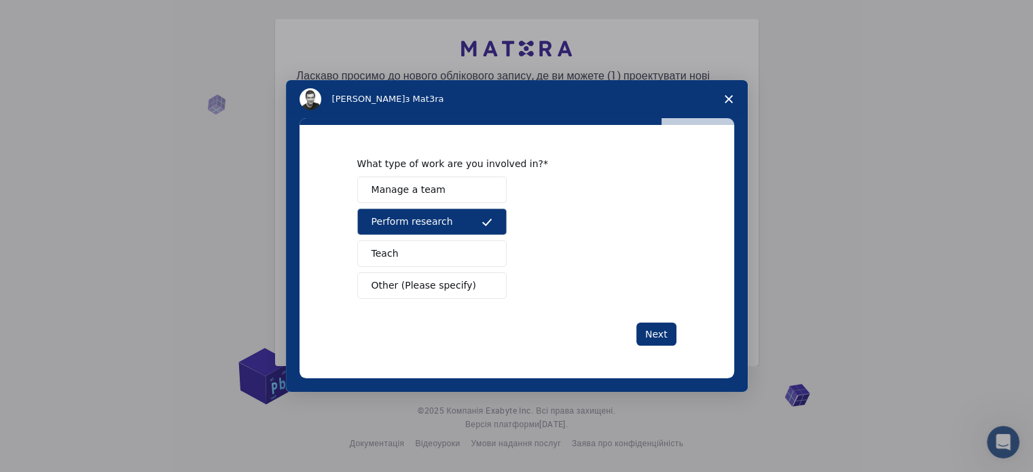
click at [435, 195] on span "Manage a team" at bounding box center [408, 190] width 74 height 14
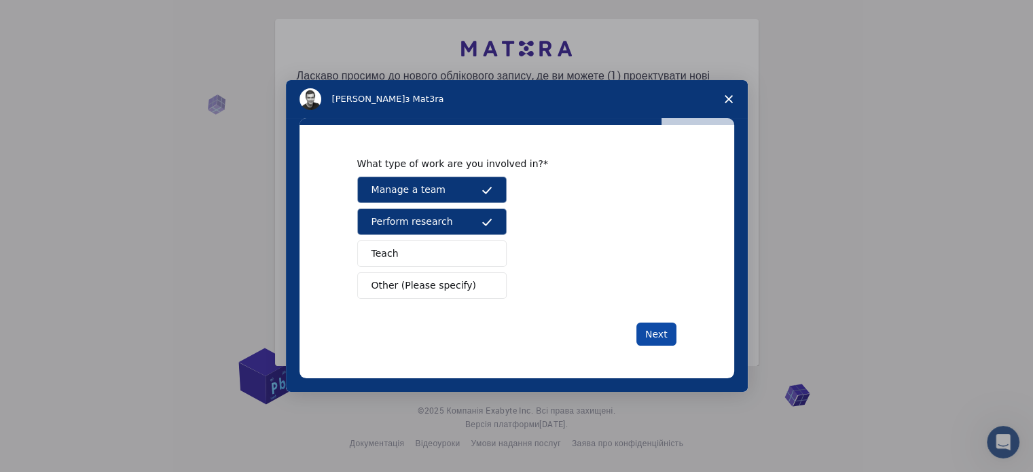
click at [659, 333] on button "Next" at bounding box center [656, 334] width 40 height 23
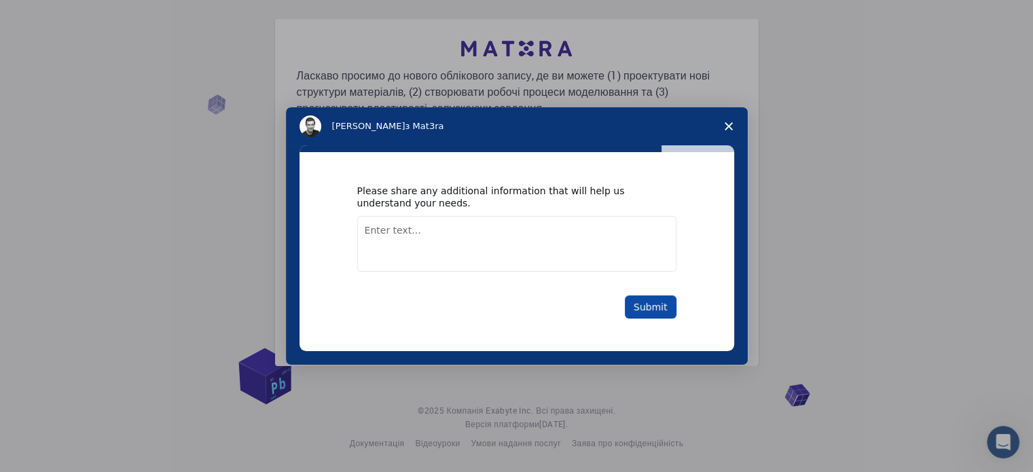
click at [660, 304] on button "Submit" at bounding box center [651, 306] width 52 height 23
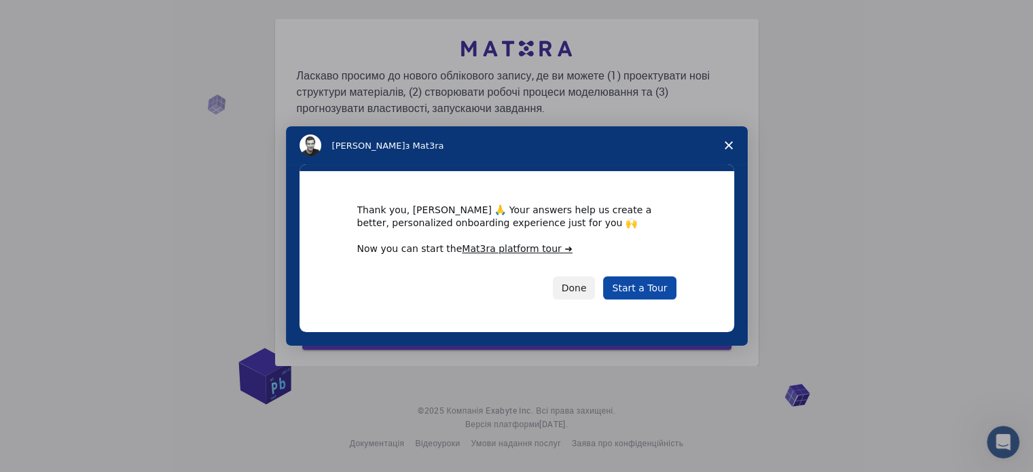
click at [649, 290] on link "Start a Tour" at bounding box center [639, 287] width 73 height 23
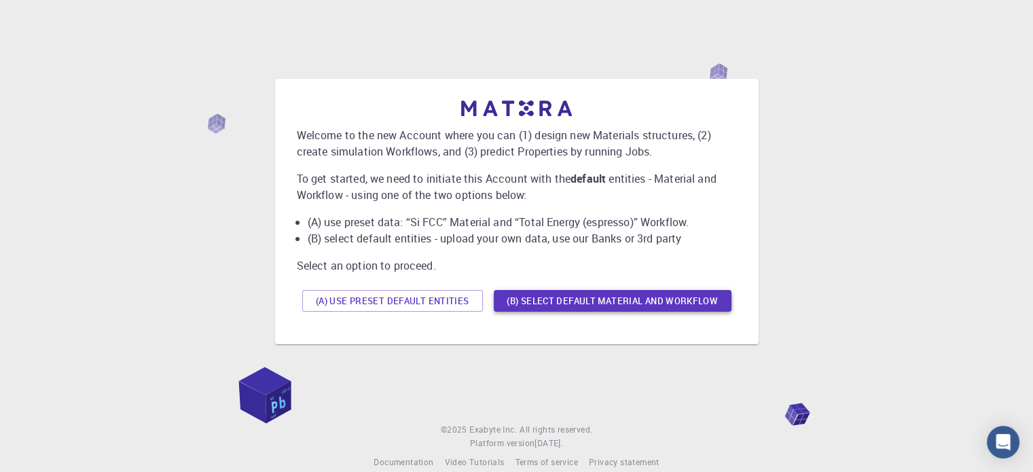
click at [581, 302] on button "(B) Select default material and workflow" at bounding box center [613, 301] width 238 height 22
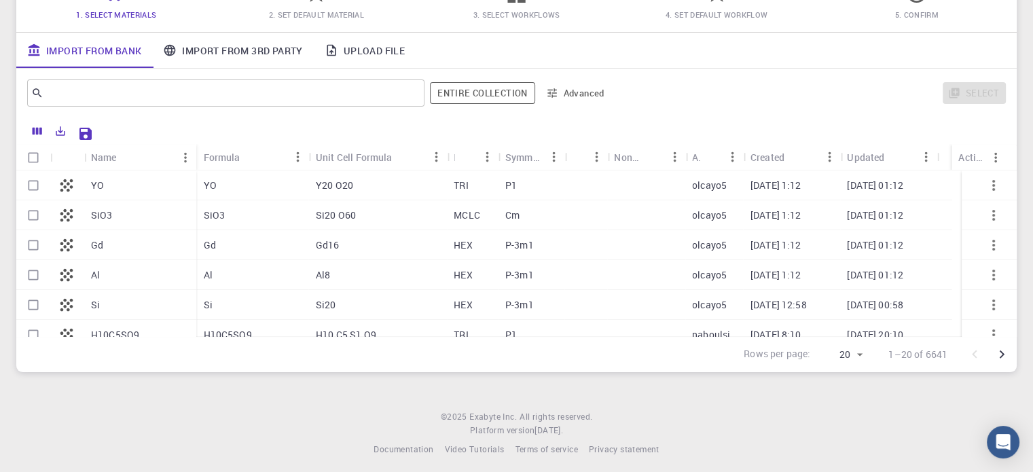
scroll to position [144, 0]
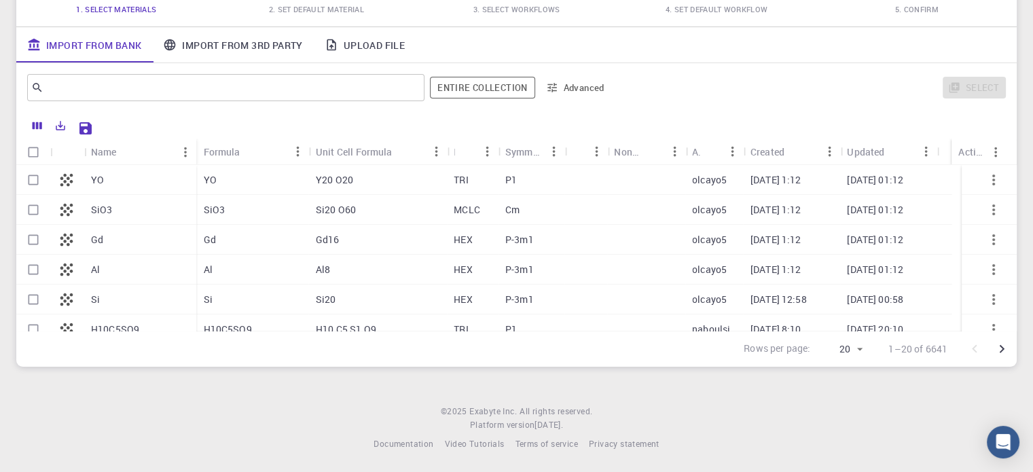
click at [93, 211] on p "SiO3" at bounding box center [102, 210] width 22 height 14
checkbox input "true"
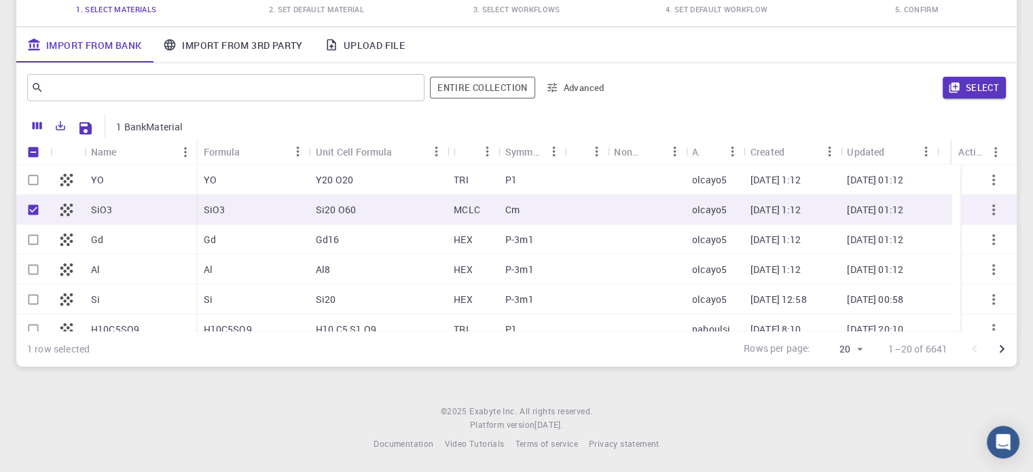
click at [106, 208] on p "SiO3" at bounding box center [102, 210] width 22 height 14
checkbox input "false"
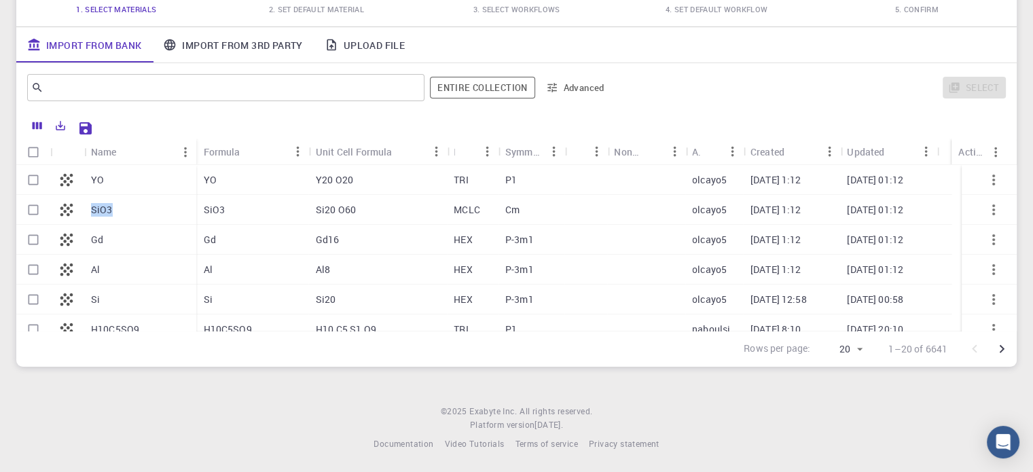
click at [106, 208] on p "SiO3" at bounding box center [102, 210] width 22 height 14
checkbox input "true"
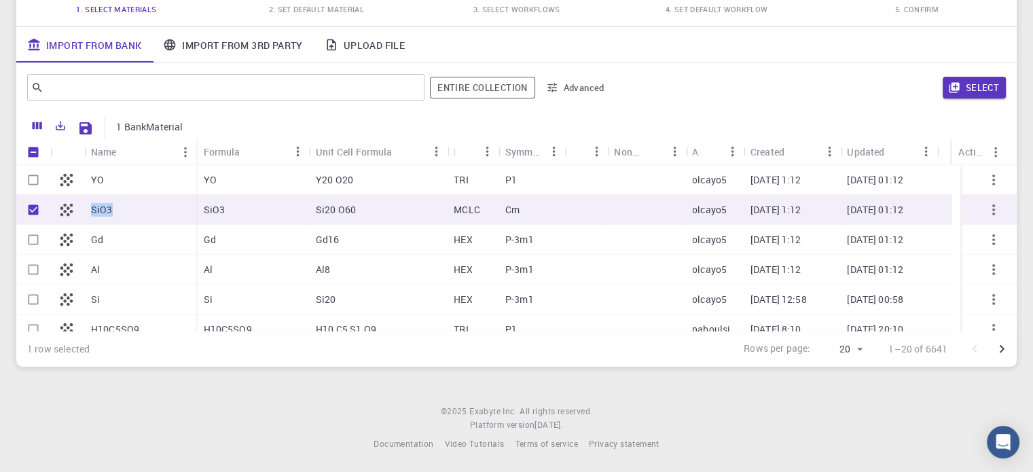
click at [57, 211] on icon at bounding box center [66, 209] width 19 height 19
checkbox input "false"
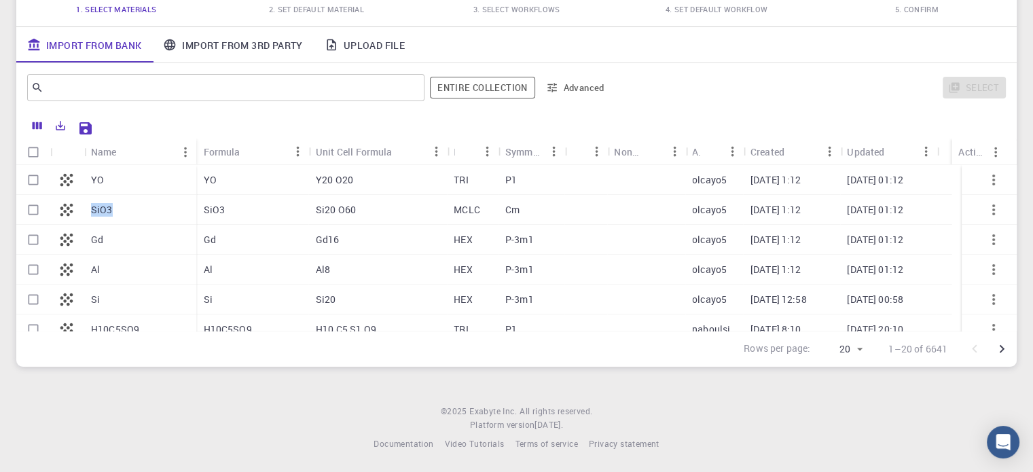
click at [67, 211] on icon at bounding box center [66, 209] width 19 height 19
checkbox input "true"
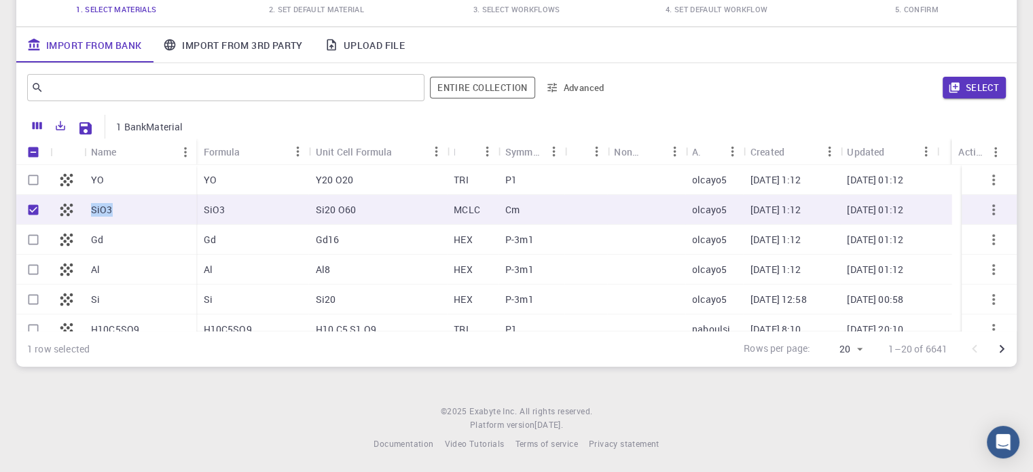
click at [989, 86] on button "Select" at bounding box center [974, 88] width 63 height 22
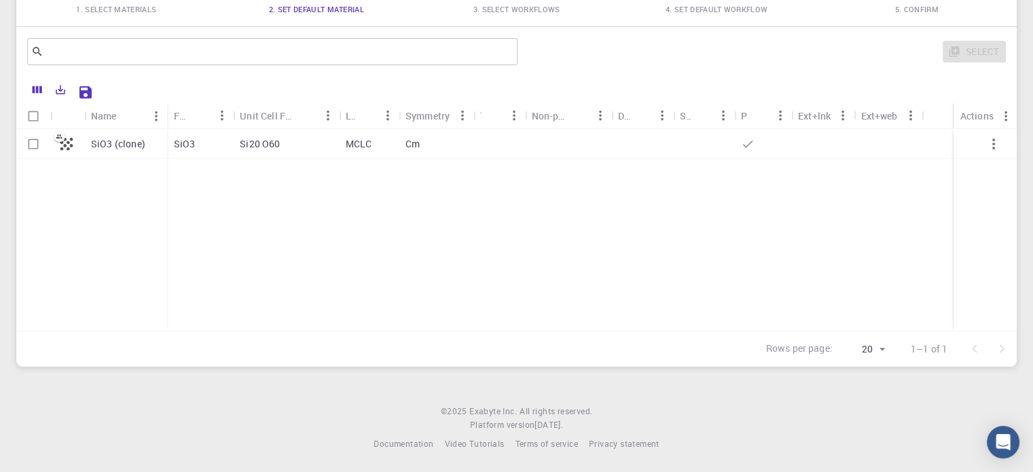
click at [750, 140] on icon at bounding box center [748, 144] width 14 height 14
checkbox input "true"
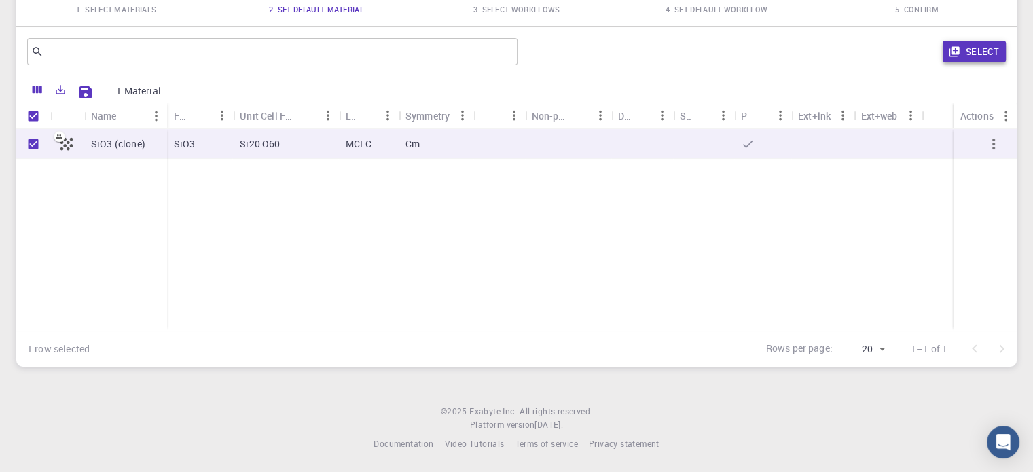
click at [981, 51] on button "Select" at bounding box center [974, 52] width 63 height 22
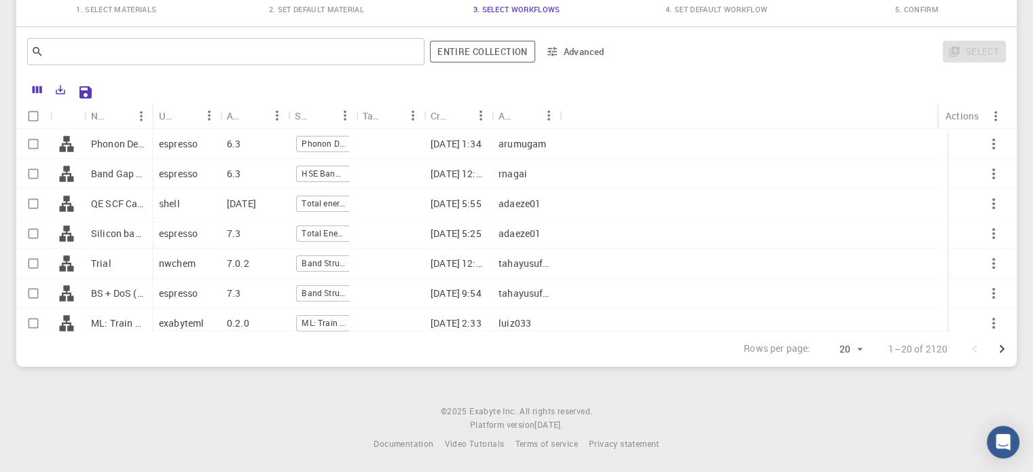
click at [65, 143] on icon at bounding box center [66, 143] width 19 height 19
checkbox input "true"
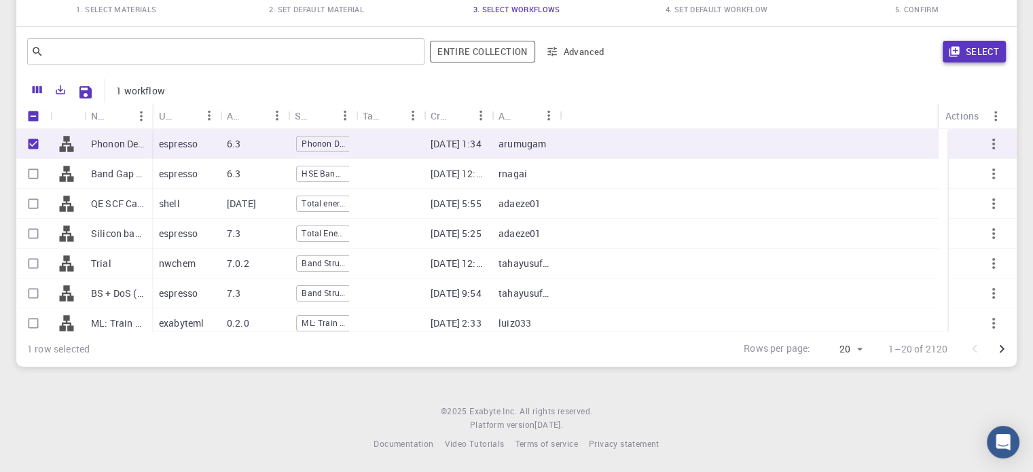
click at [983, 50] on button "Select" at bounding box center [974, 52] width 63 height 22
